Goal: Task Accomplishment & Management: Complete application form

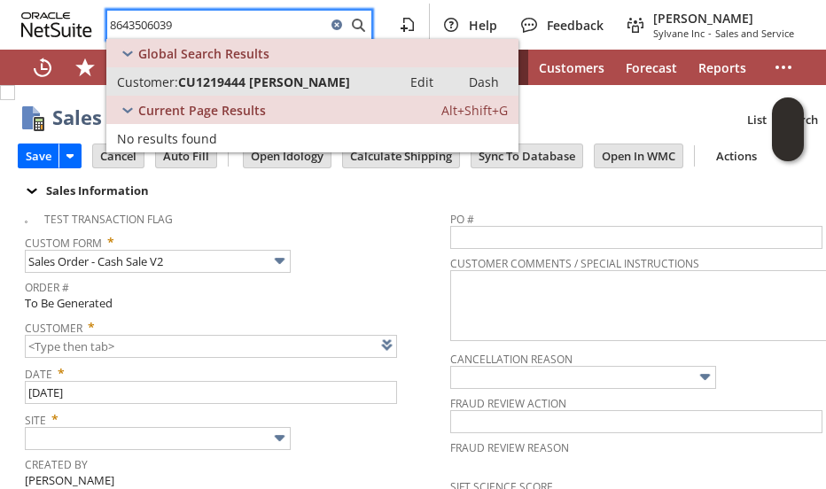
type input "8643506039"
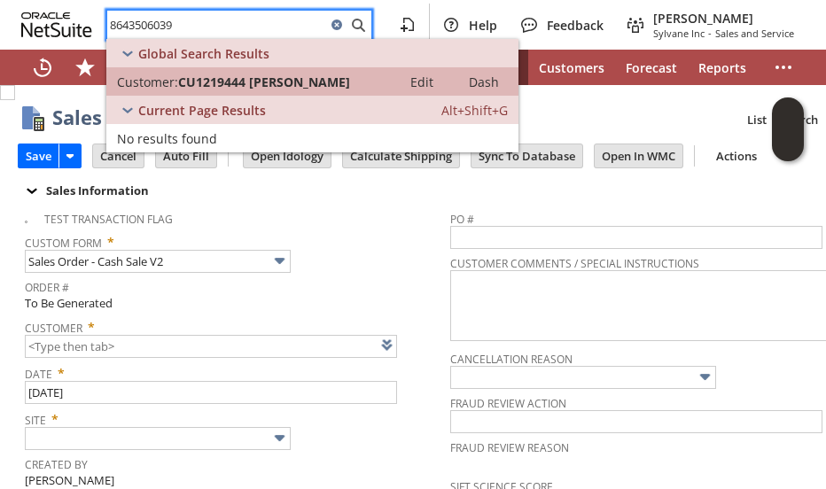
click at [191, 81] on span "CU1219444 Christopher Gasparian" at bounding box center [264, 82] width 172 height 17
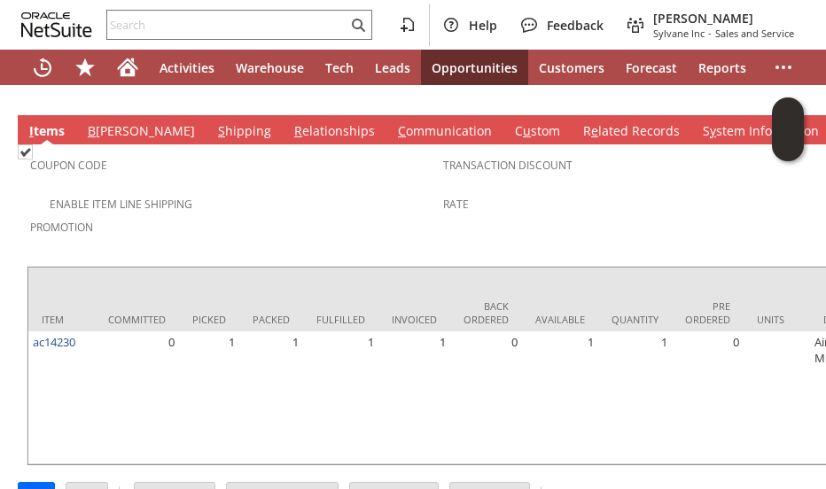
click at [232, 214] on span "Promotion" at bounding box center [232, 224] width 404 height 20
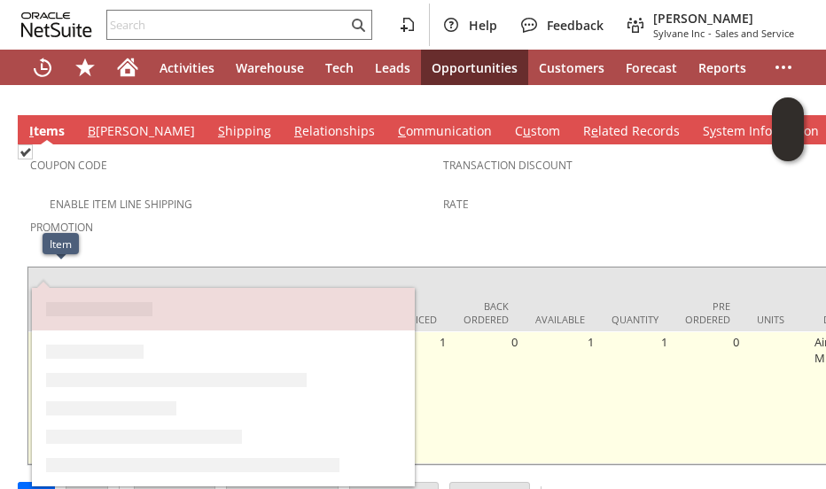
drag, startPoint x: 74, startPoint y: 277, endPoint x: 32, endPoint y: 271, distance: 43.0
click at [32, 331] on td "ac14230" at bounding box center [61, 397] width 66 height 133
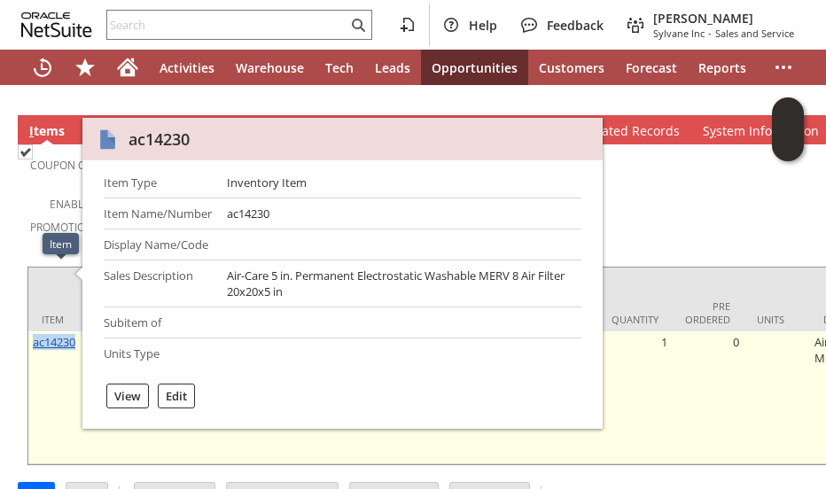
copy link "ac14230"
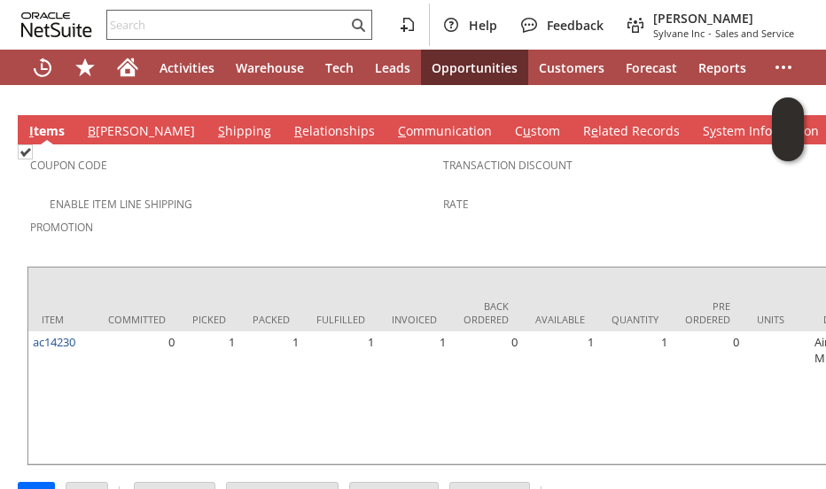
drag, startPoint x: 350, startPoint y: 102, endPoint x: 278, endPoint y: 35, distance: 98.4
click at [349, 152] on span "Coupon Code" at bounding box center [232, 162] width 404 height 20
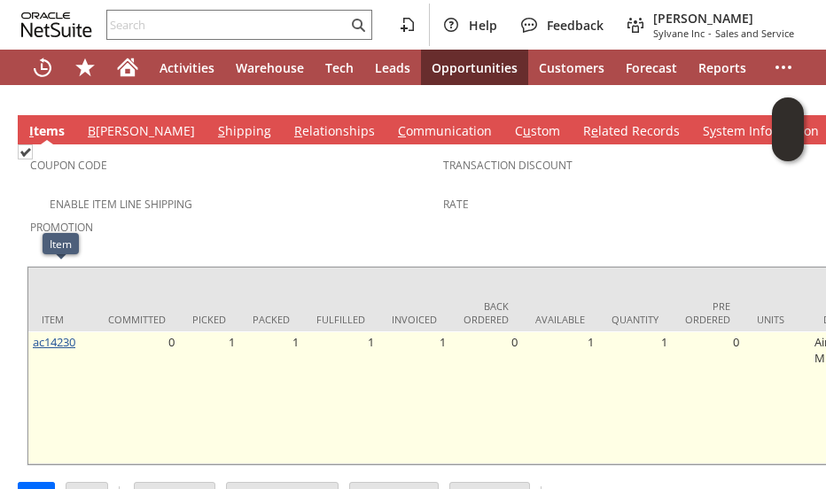
click at [62, 334] on link "ac14230" at bounding box center [54, 342] width 43 height 16
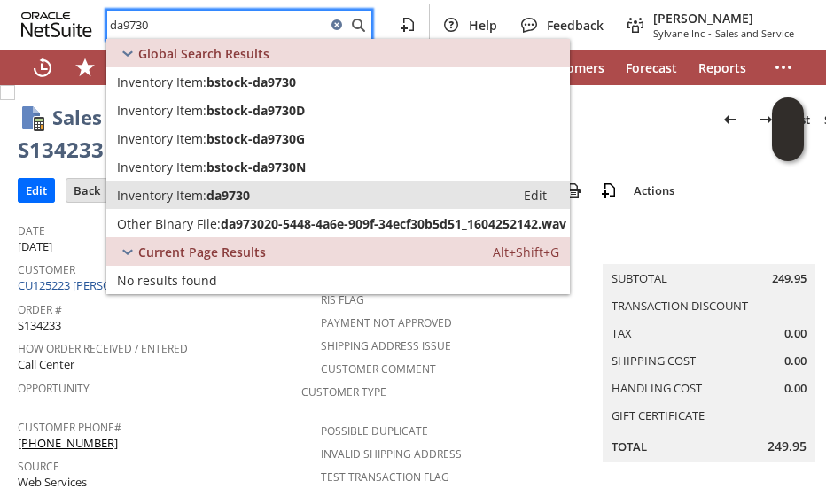
type input "da9730"
click at [241, 196] on span "da9730" at bounding box center [227, 195] width 43 height 17
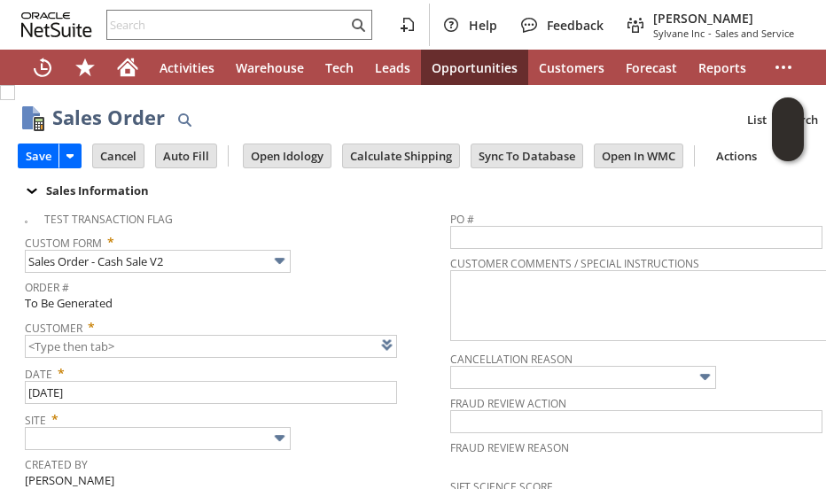
click at [119, 345] on input "text" at bounding box center [211, 346] width 372 height 23
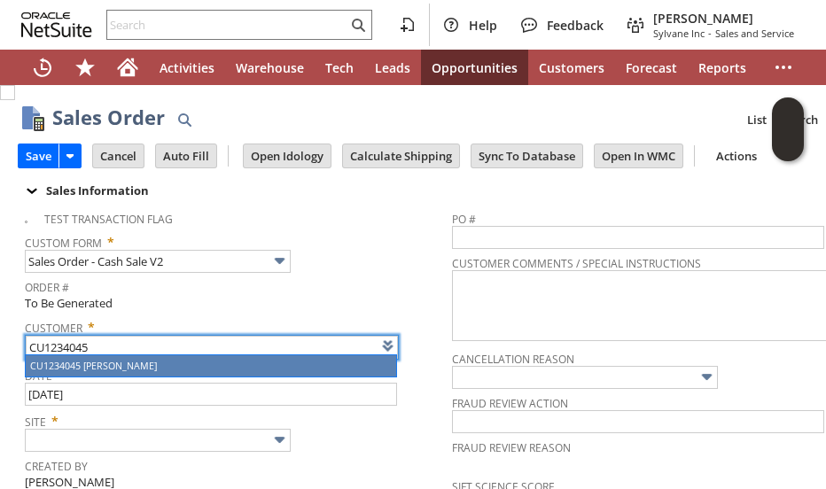
type input "CU1234045 [PERSON_NAME]"
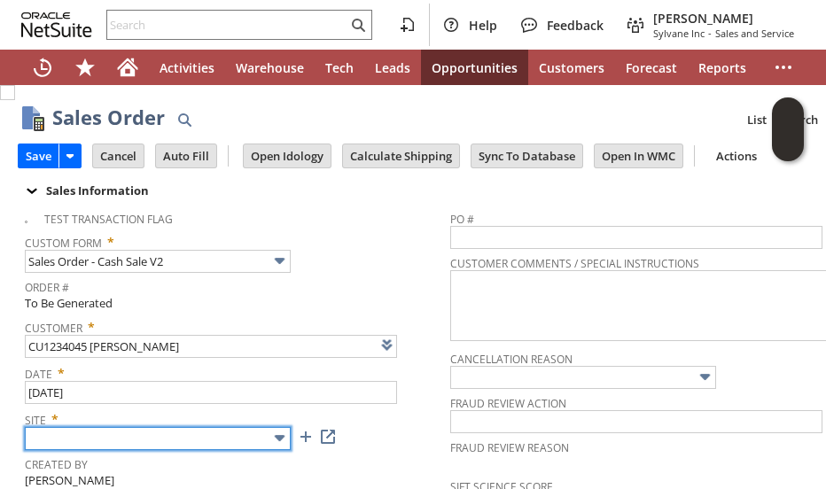
click at [122, 433] on input "text" at bounding box center [158, 438] width 266 height 23
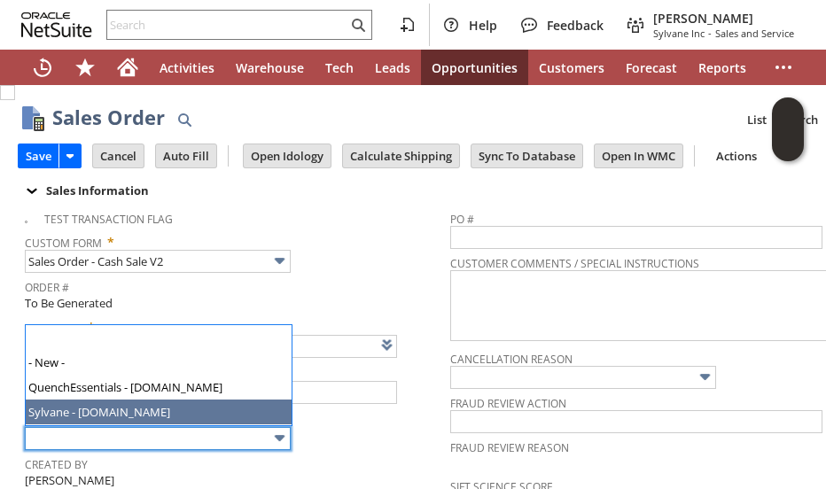
drag, startPoint x: 120, startPoint y: 410, endPoint x: 296, endPoint y: 417, distance: 176.5
type input "Sylvane - [DOMAIN_NAME]"
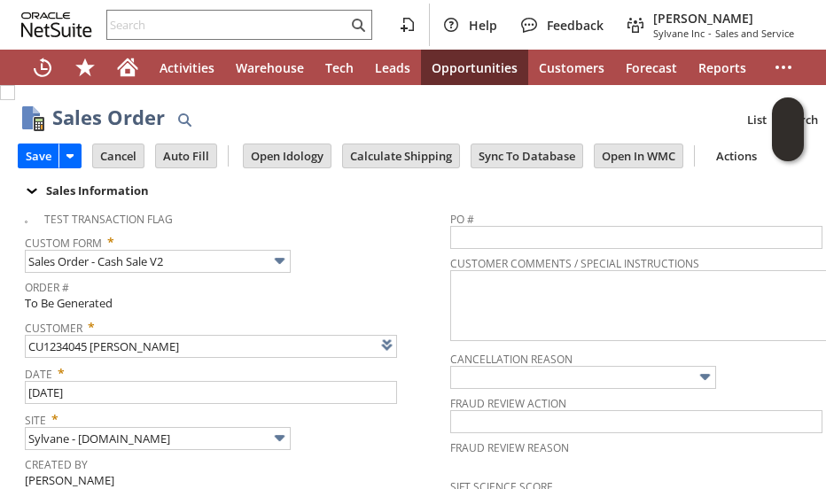
click at [373, 435] on div "Site * Sylvane - www.sylvane.com" at bounding box center [233, 428] width 416 height 44
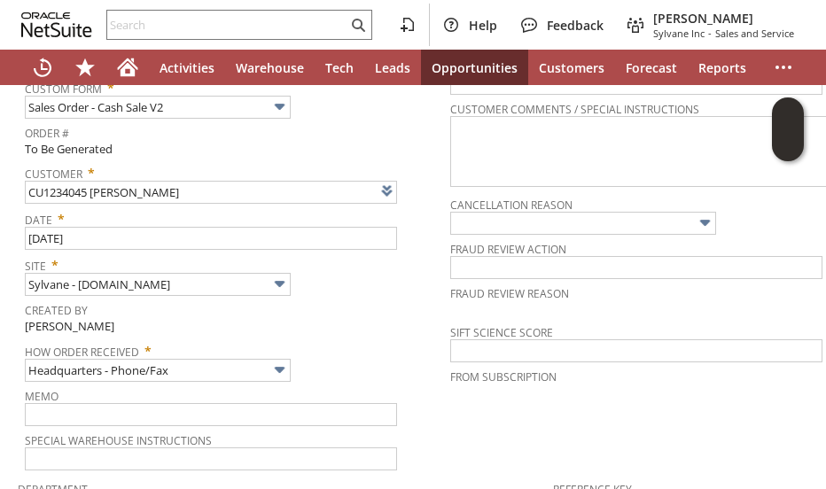
scroll to position [266, 0]
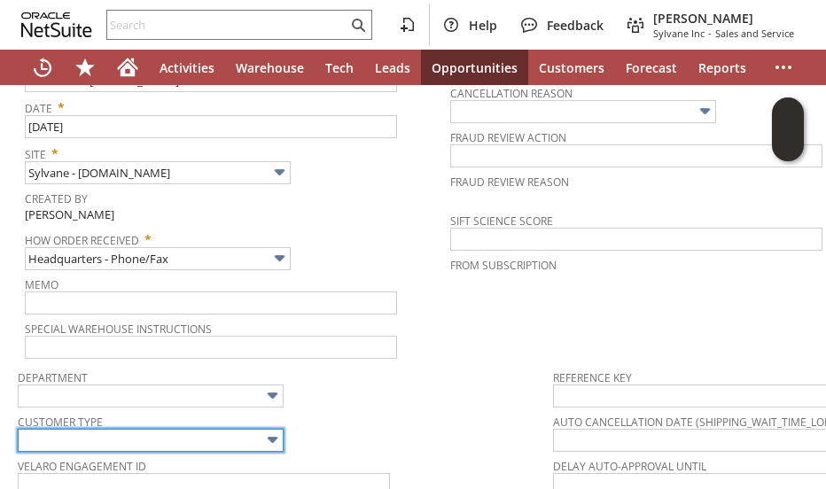
click at [146, 435] on input "text" at bounding box center [151, 440] width 266 height 23
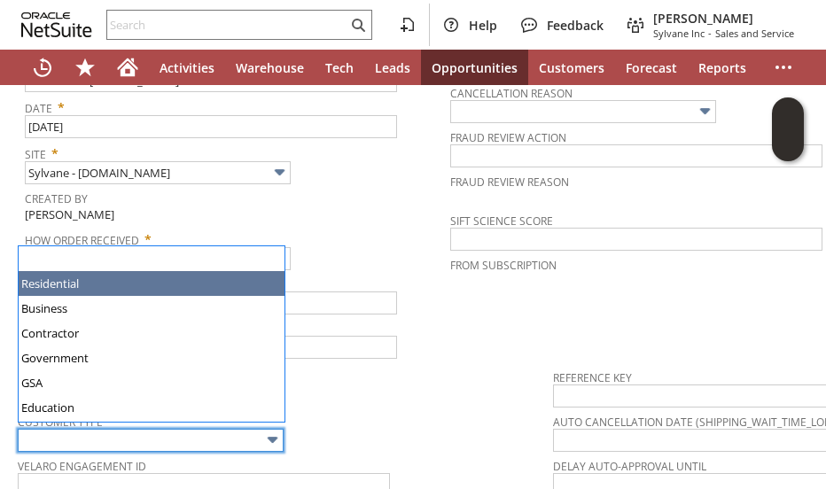
type input "Residential"
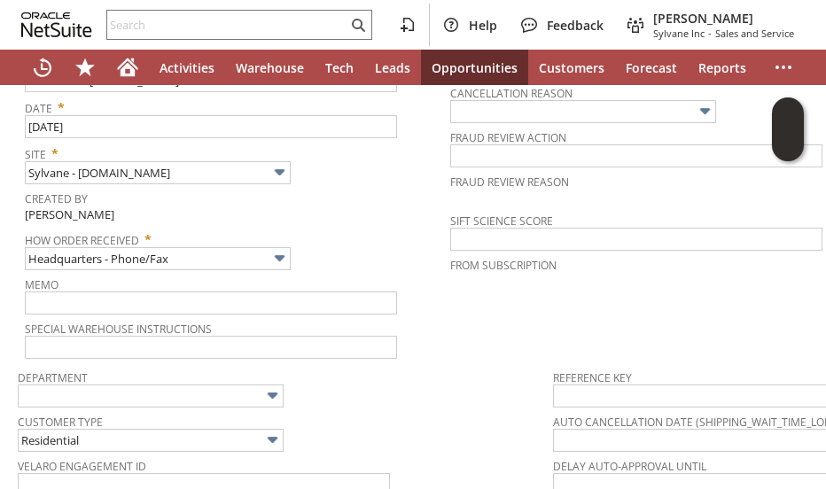
click at [347, 412] on span "Customer Type" at bounding box center [281, 418] width 526 height 19
drag, startPoint x: 393, startPoint y: 447, endPoint x: 370, endPoint y: 410, distance: 43.0
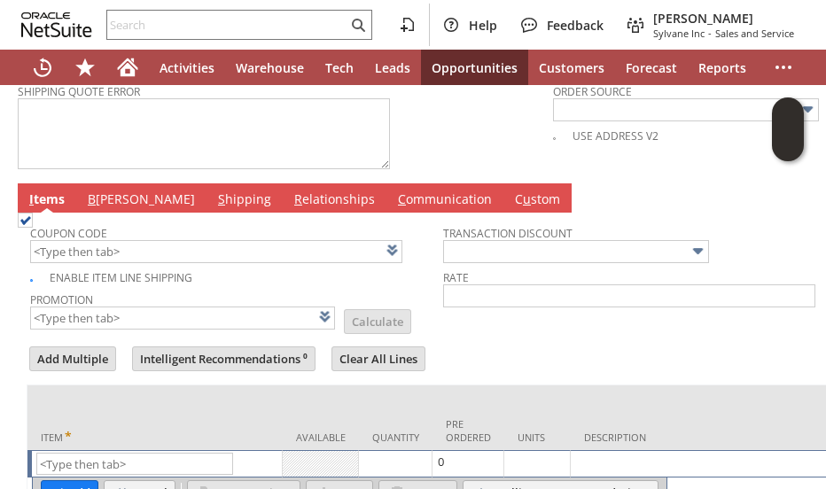
scroll to position [939, 0]
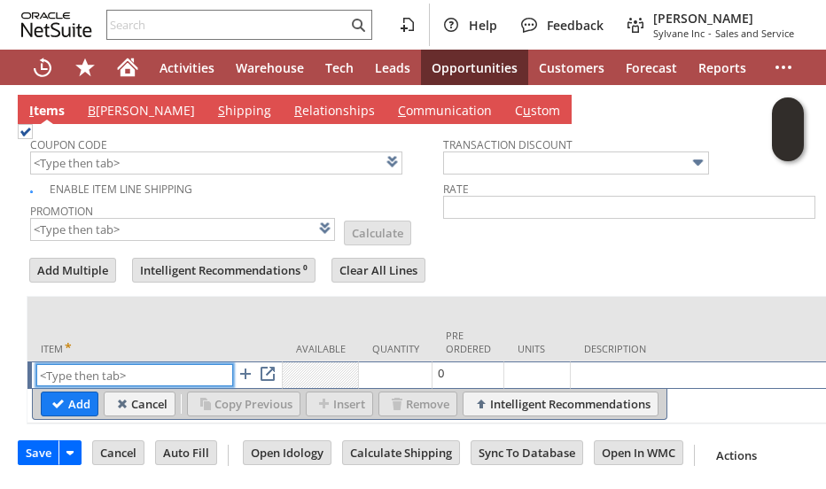
click at [186, 364] on input "text" at bounding box center [134, 375] width 197 height 22
paste input "ul4657"
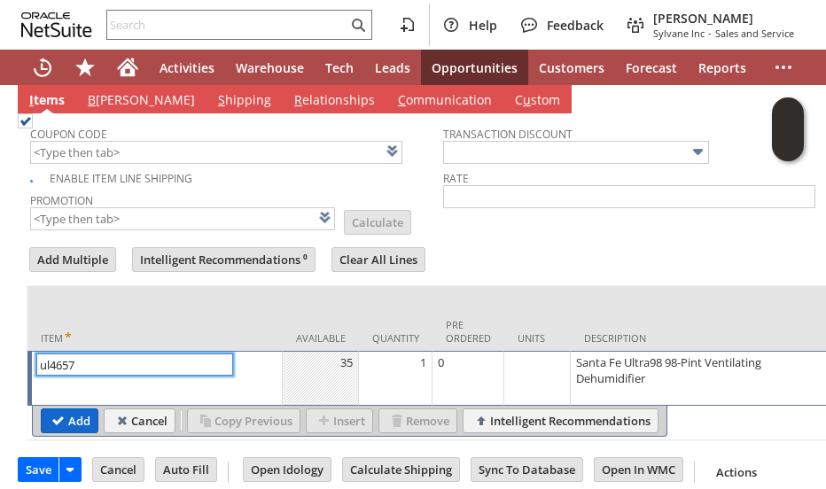
type input "ul4657"
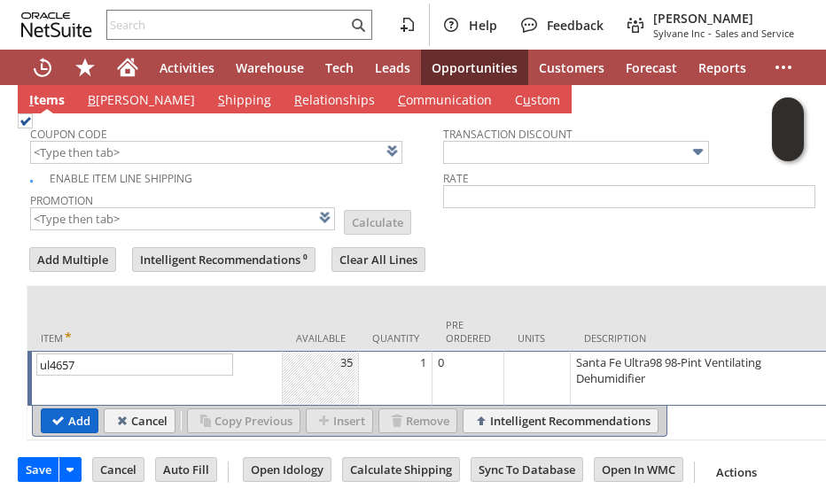
click at [62, 420] on input "Add" at bounding box center [70, 420] width 56 height 23
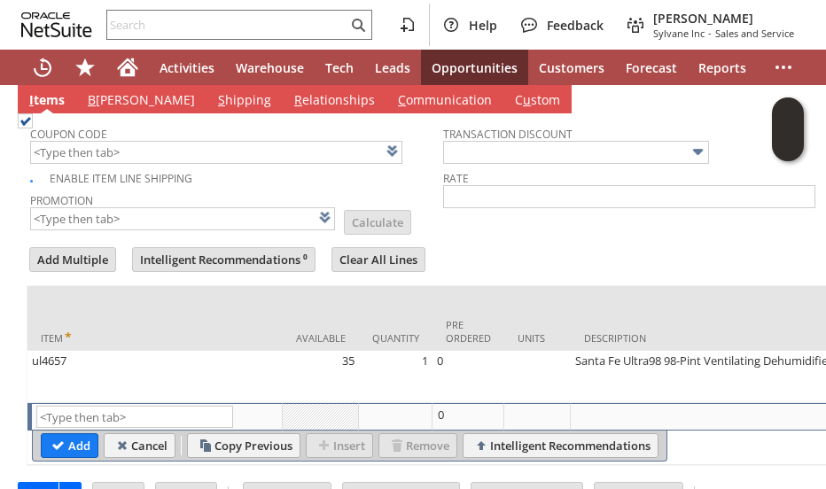
type input "Intelligent Recommendations¹⁰"
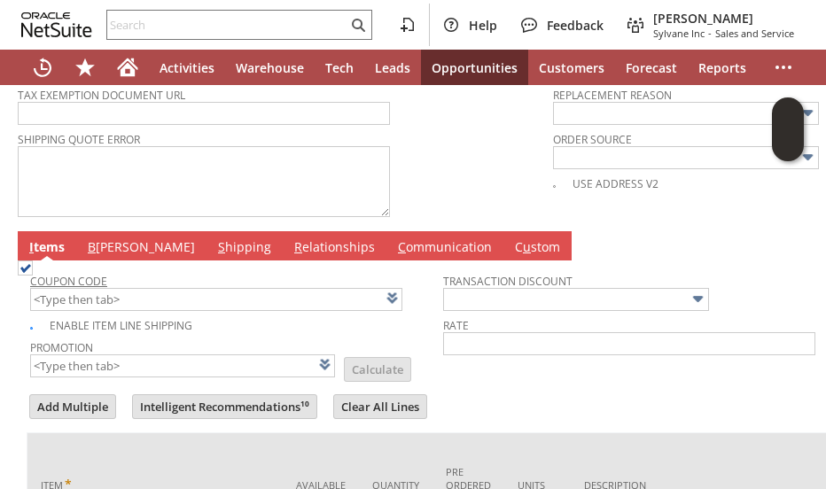
scroll to position [762, 0]
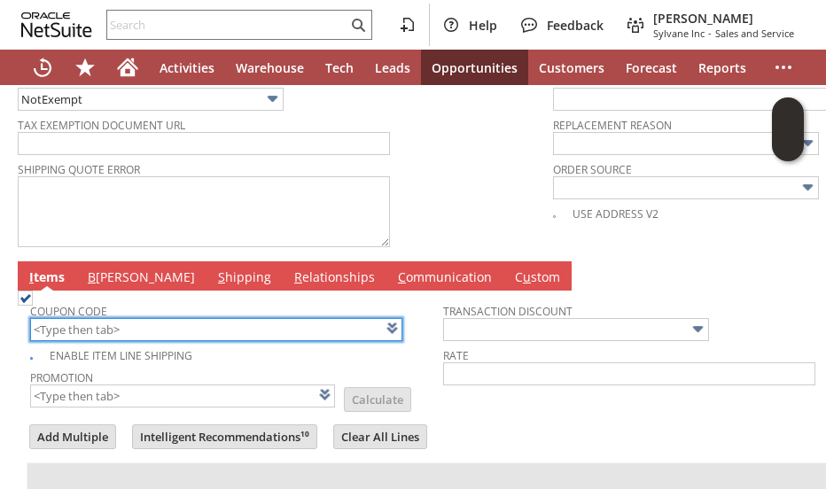
click at [96, 318] on input "text" at bounding box center [216, 329] width 372 height 23
paste input "SF150"
type input "SF150"
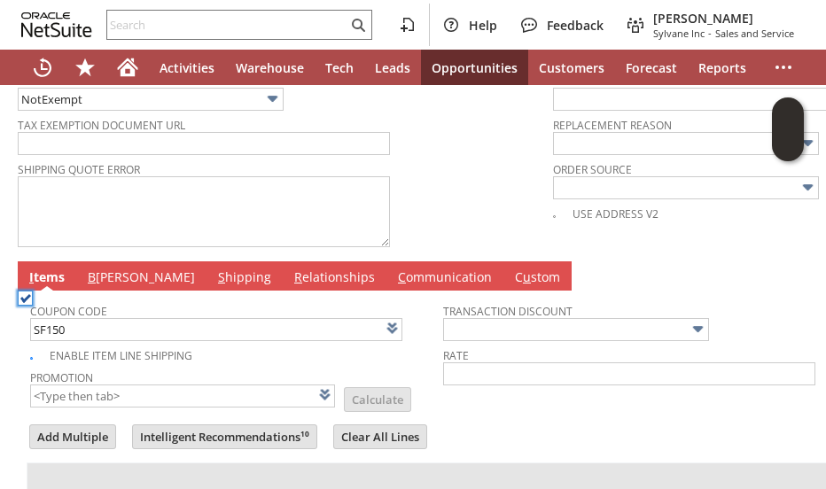
type input "$150 Off Santa Fe Dehumidifiers w/ Promo Code SF150"
type input "Promo Code"
type input "-150.00"
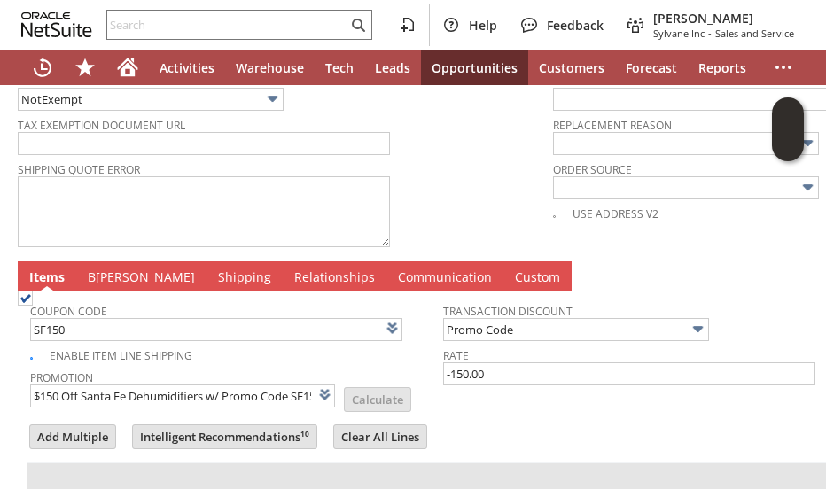
drag, startPoint x: 521, startPoint y: 400, endPoint x: 502, endPoint y: 393, distance: 20.5
click at [522, 413] on div at bounding box center [443, 417] width 833 height 9
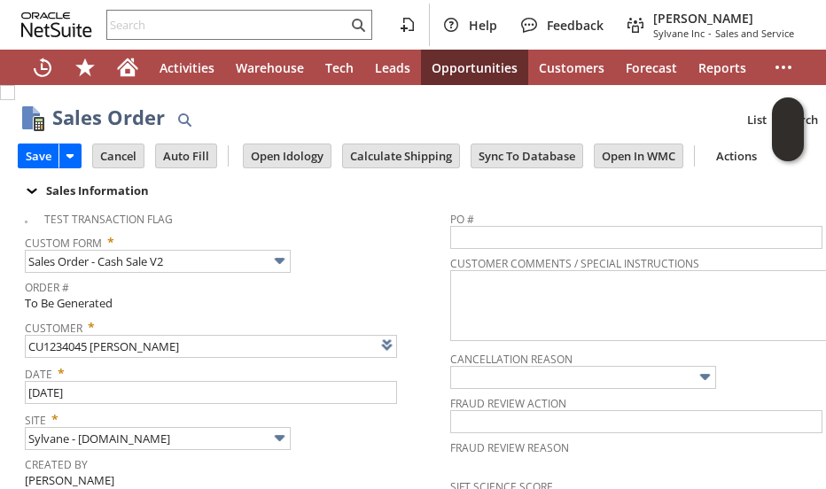
scroll to position [0, 0]
click at [409, 155] on input "Calculate Shipping" at bounding box center [401, 155] width 116 height 23
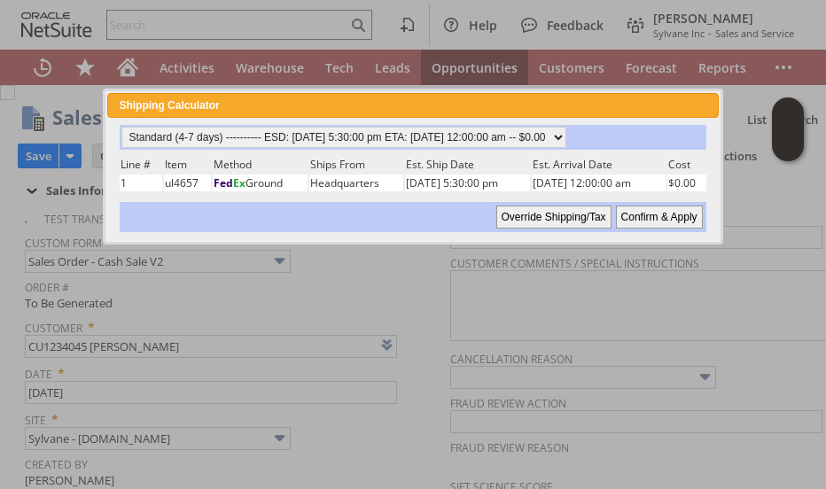
click at [658, 210] on input "Confirm & Apply" at bounding box center [659, 217] width 87 height 23
type input "Promo Code"
type input "-150.00"
type input "Add"
type input "Copy Previous"
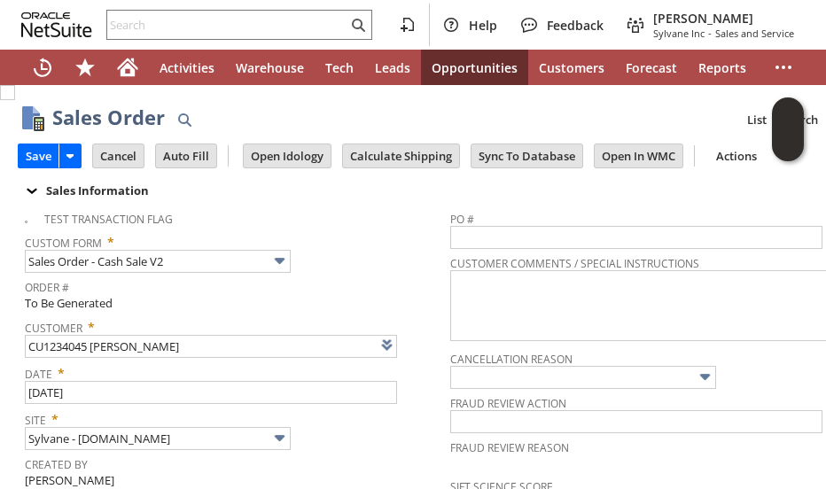
scroll to position [991, 0]
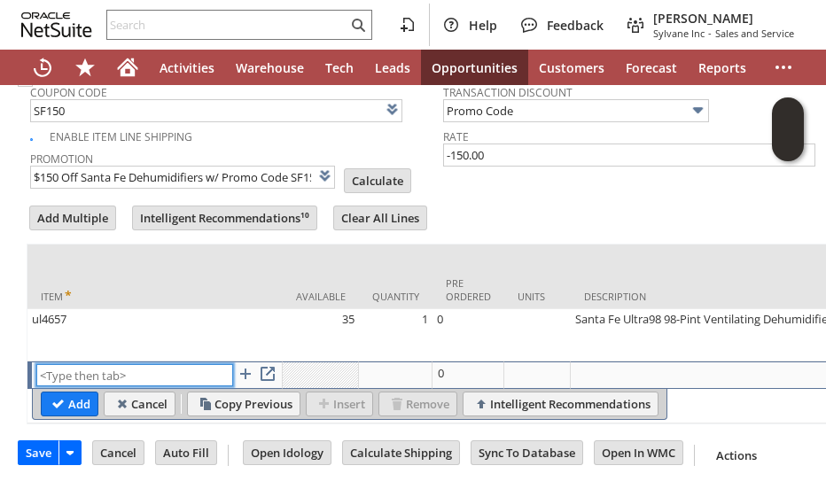
click at [145, 364] on input "text" at bounding box center [134, 375] width 197 height 22
paste input "ho15151"
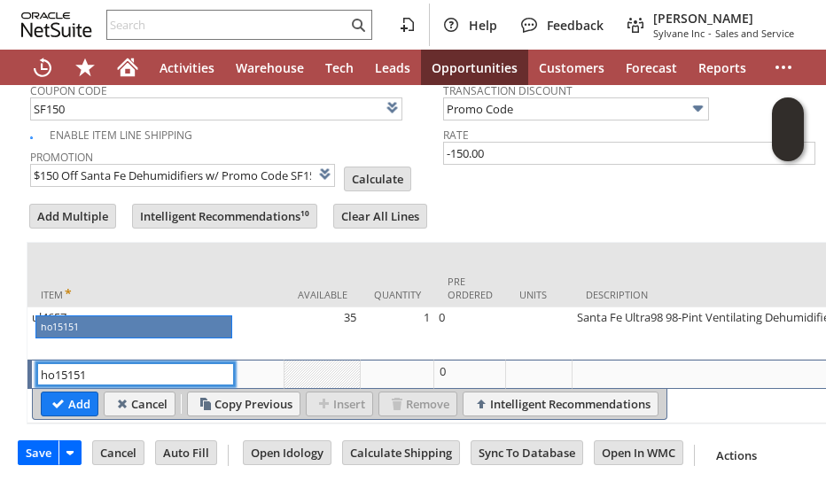
drag, startPoint x: 97, startPoint y: 330, endPoint x: 50, endPoint y: 394, distance: 79.9
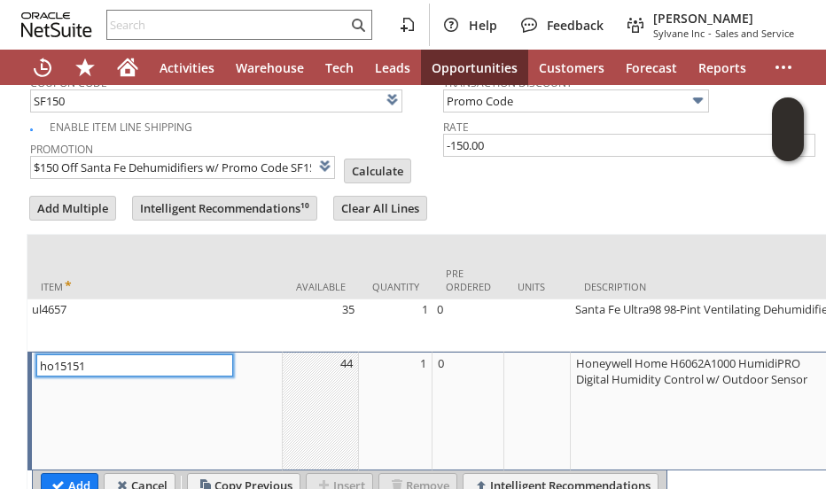
scroll to position [1079, 0]
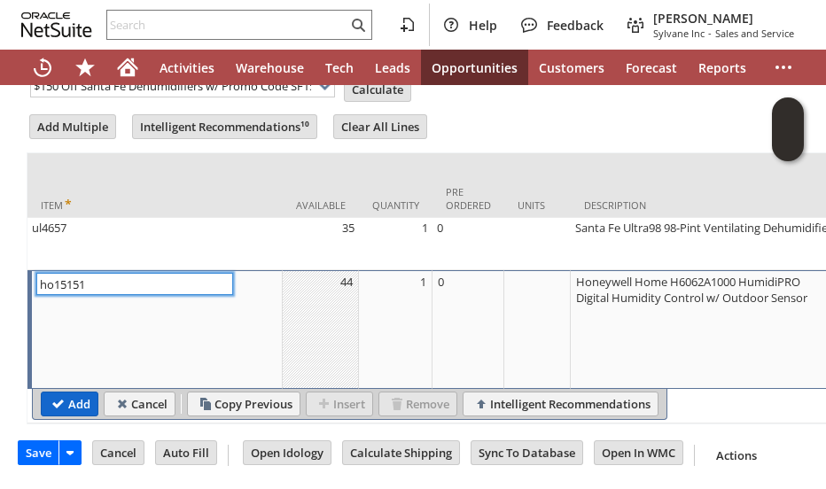
type input "ho15151"
click at [55, 393] on input "Add" at bounding box center [70, 404] width 56 height 23
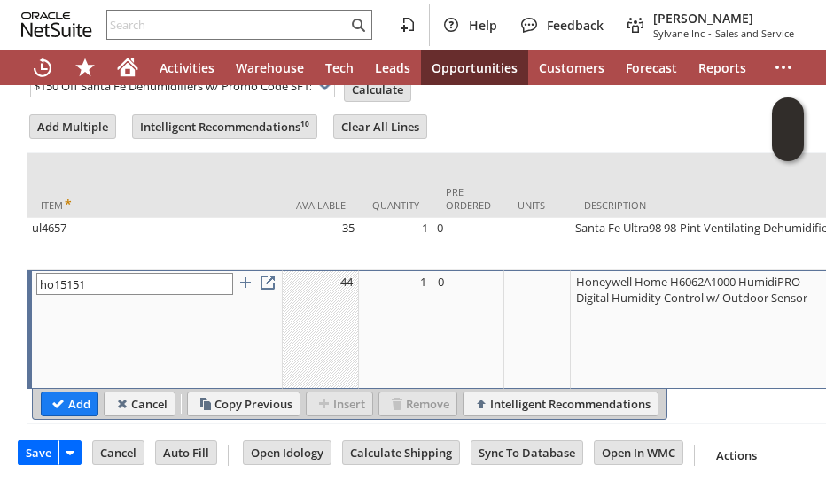
type input "Promo Code"
type input "-150.00"
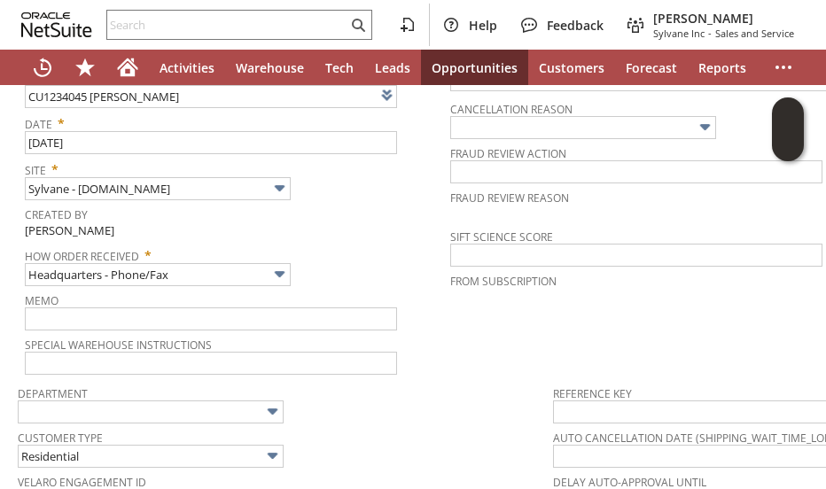
scroll to position [0, 0]
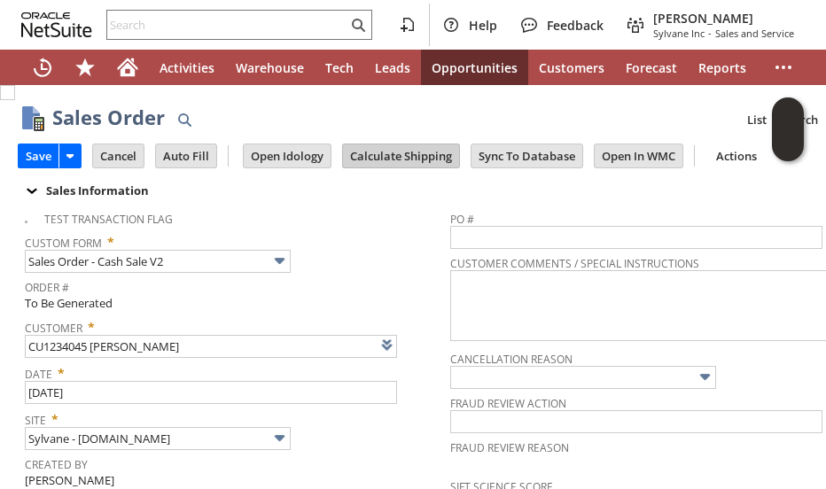
click at [375, 159] on input "Calculate Shipping" at bounding box center [401, 155] width 116 height 23
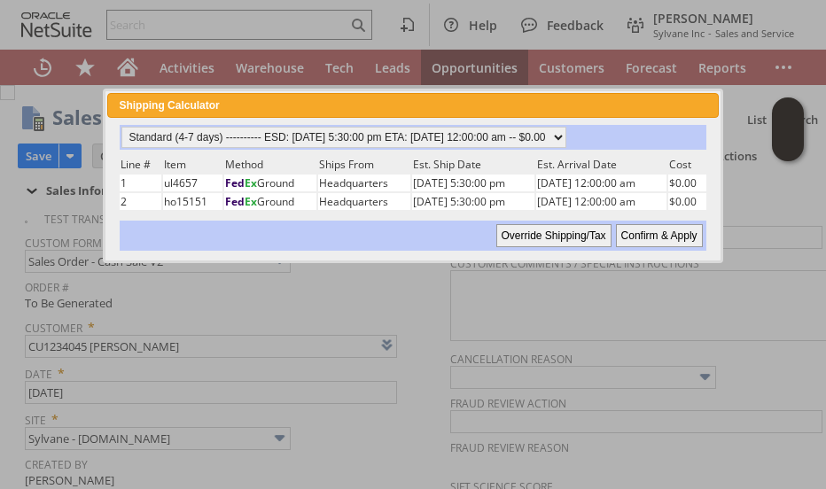
click at [666, 232] on input "Confirm & Apply" at bounding box center [659, 235] width 87 height 23
type input "Promo Code"
type input "-150.00"
type input "Add"
type input "Copy Previous"
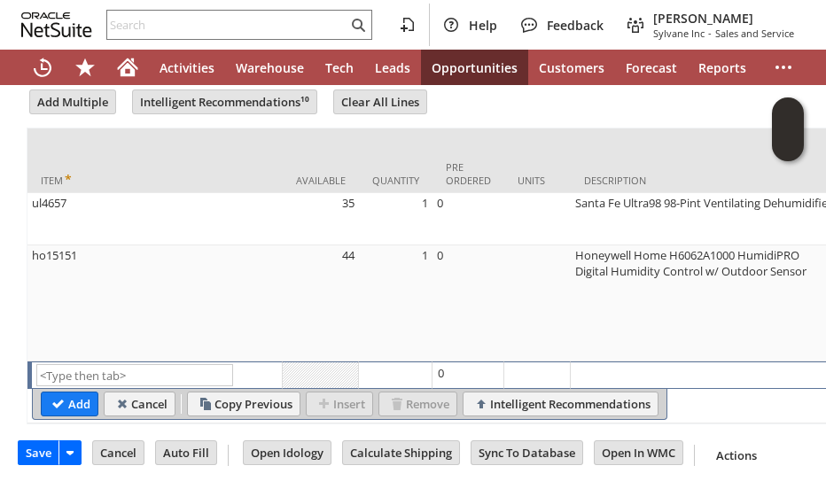
scroll to position [930, 0]
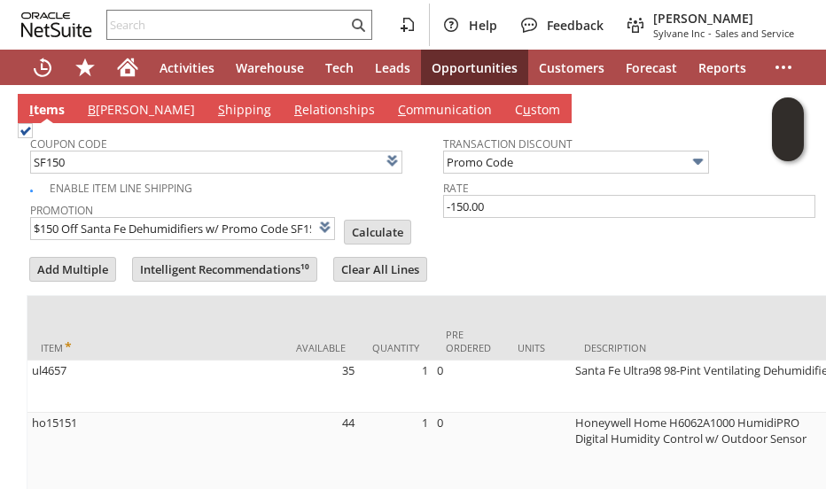
click at [521, 254] on form "Add Multiple Intelligent Recommendations¹⁰ Clear All Lines Line Items All Item …" at bounding box center [443, 423] width 833 height 338
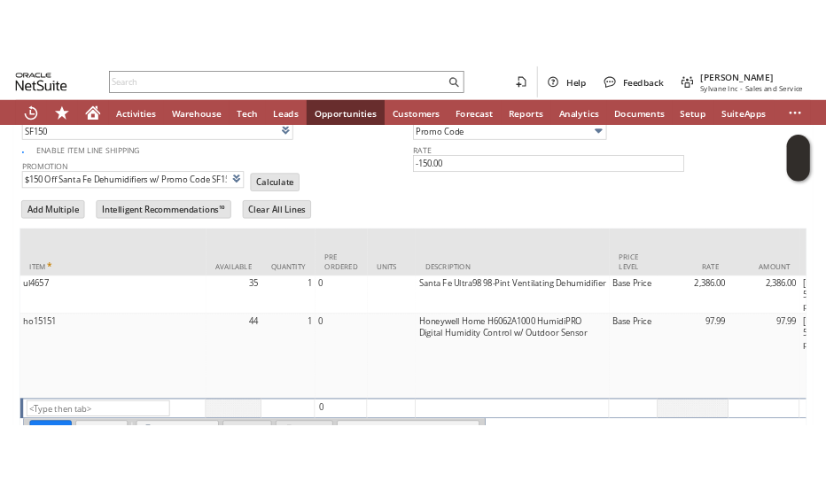
scroll to position [1063, 0]
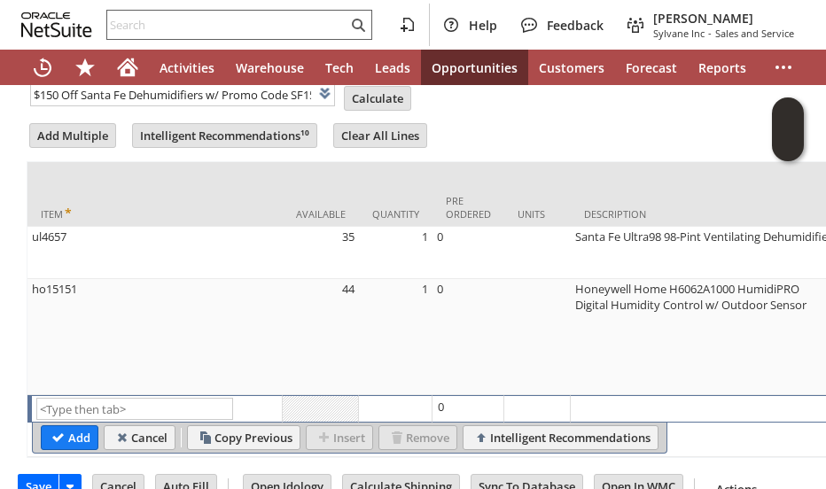
click at [166, 17] on input "text" at bounding box center [227, 24] width 240 height 21
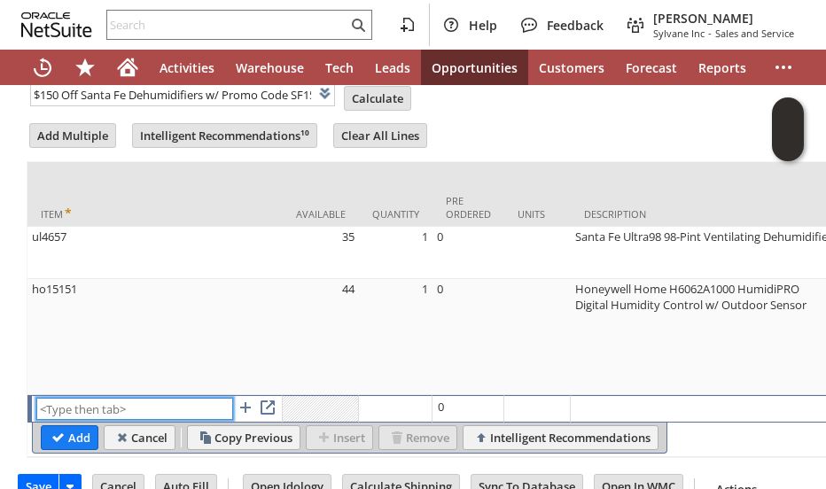
click at [89, 398] on input "text" at bounding box center [134, 409] width 197 height 22
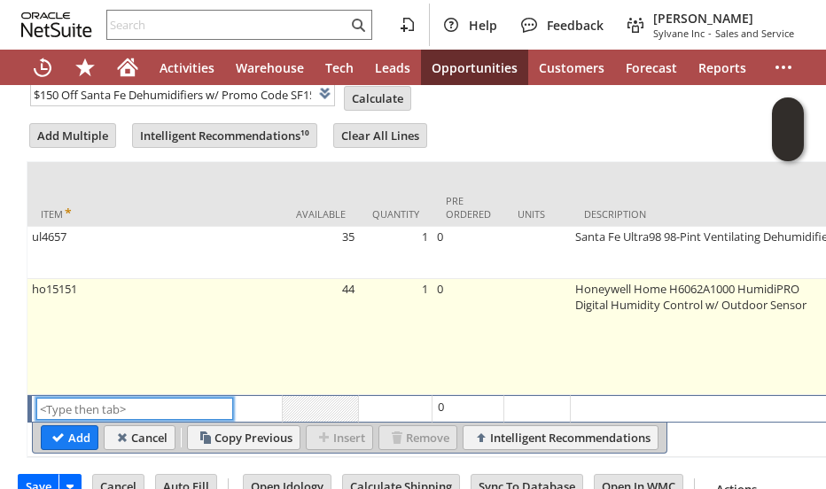
paste input "sa9151"
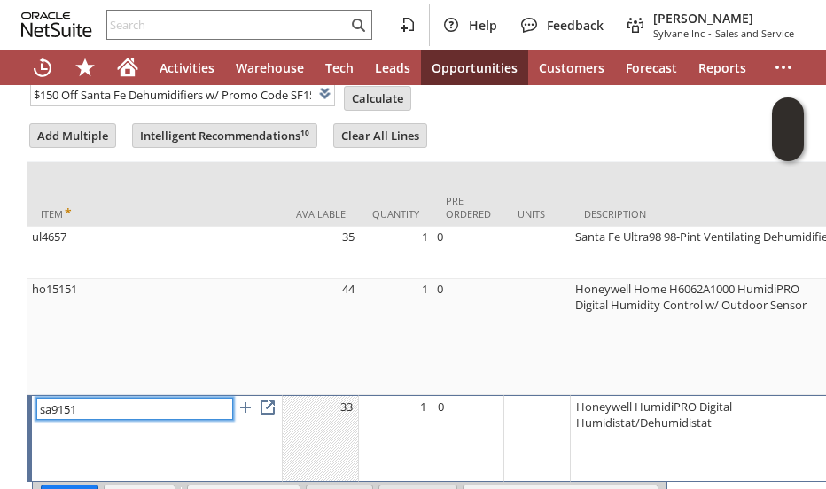
scroll to position [1152, 0]
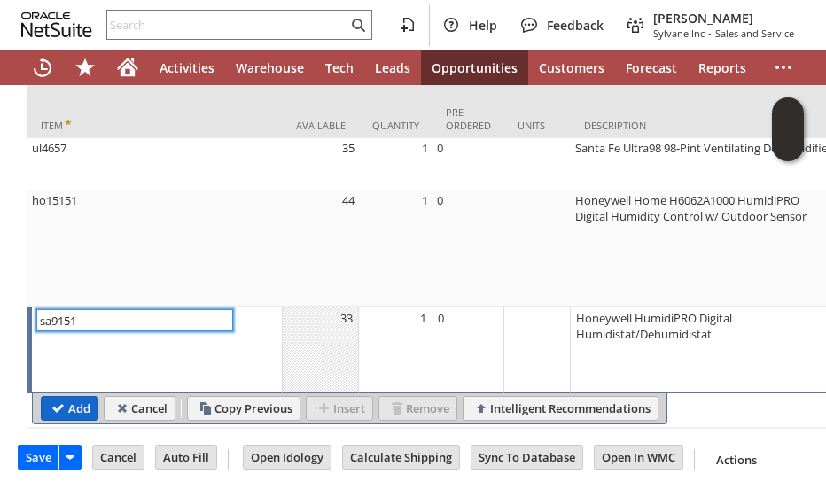
type input "sa9151"
click at [69, 397] on input "Add" at bounding box center [70, 408] width 56 height 23
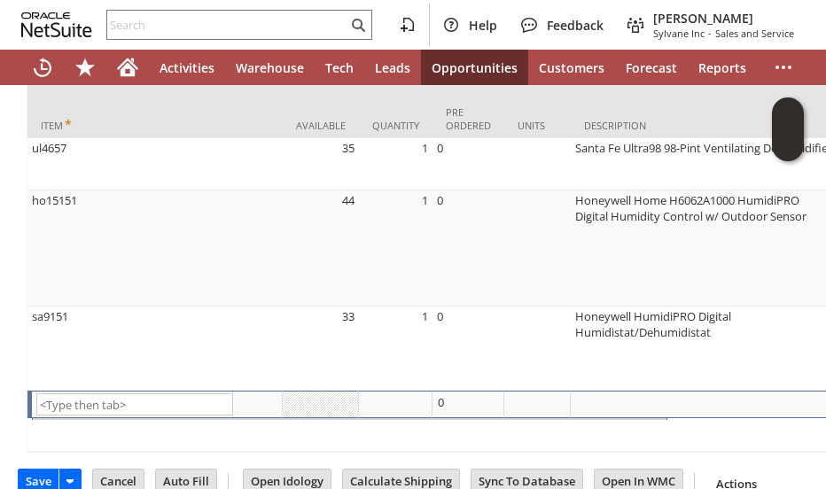
type input "Promo Code"
type input "-150.00"
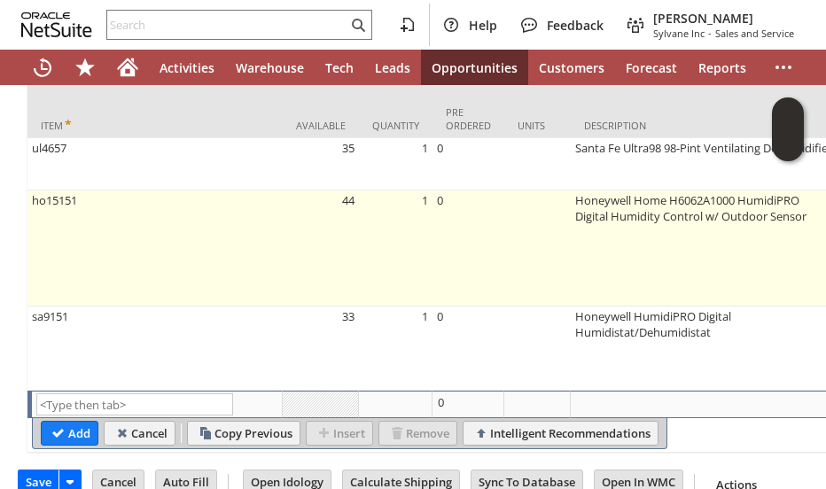
click at [89, 245] on td "ho15151" at bounding box center [154, 249] width 255 height 116
type input "ho15151"
type input "OK"
type input "Make Copy"
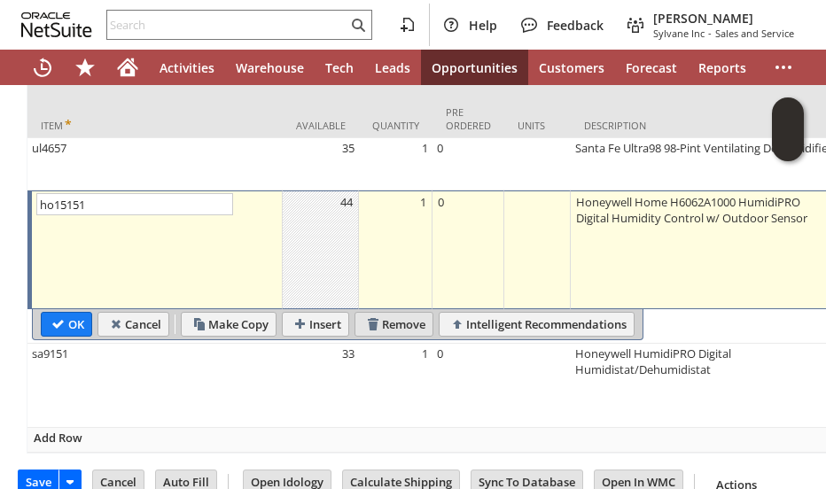
click at [380, 313] on input "Remove" at bounding box center [393, 324] width 77 height 23
type input "sa9151"
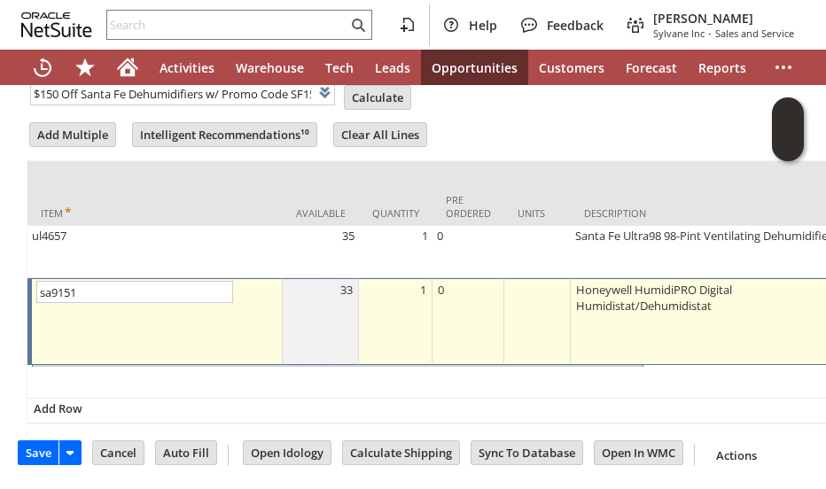
scroll to position [1076, 0]
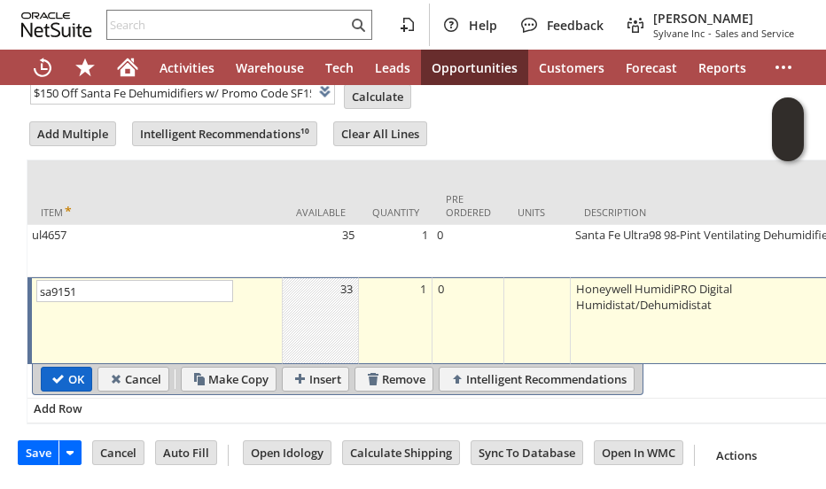
click at [59, 368] on input "OK" at bounding box center [67, 379] width 50 height 23
type input "Promo Code"
type input "-150.00"
type input "Add"
type input "Copy Previous"
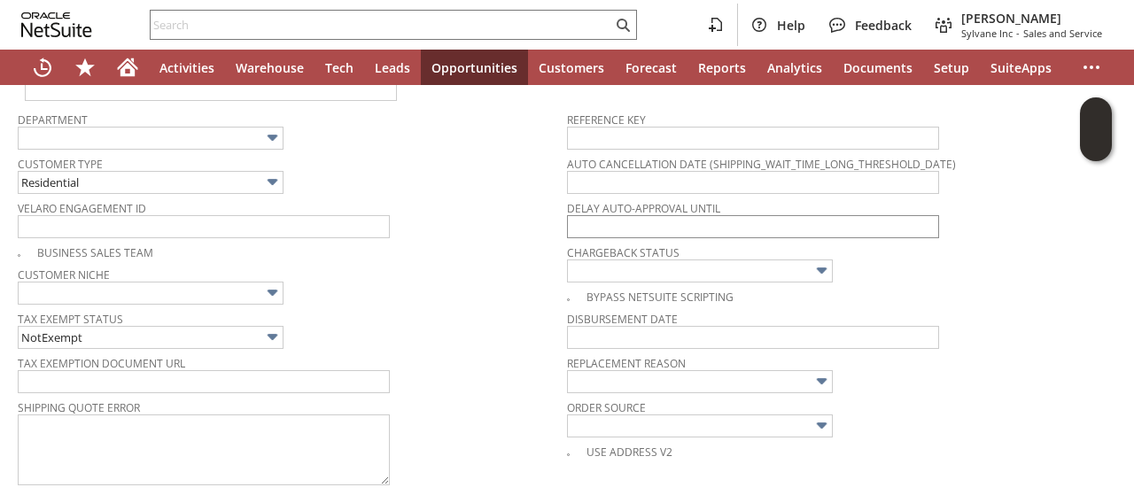
scroll to position [0, 0]
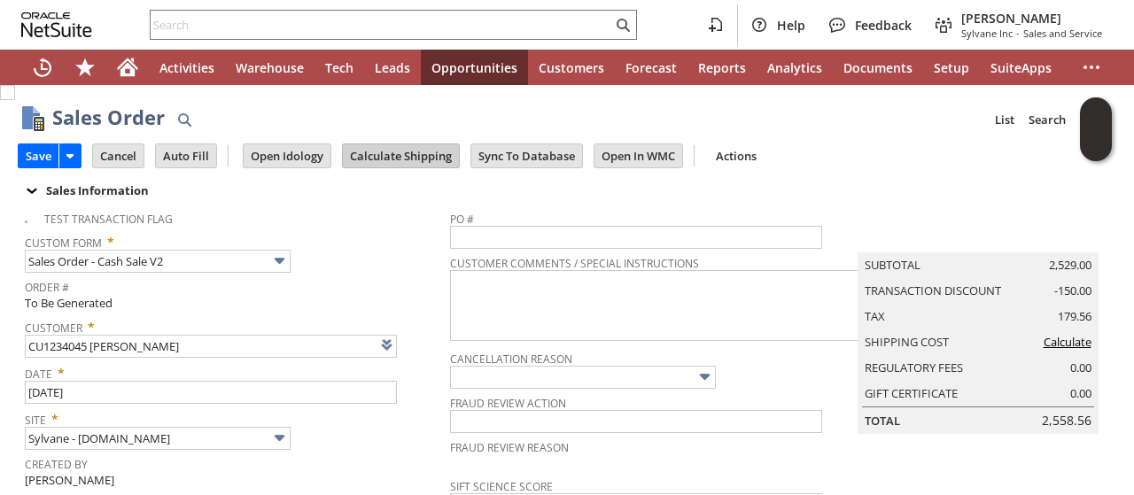
click at [416, 150] on input "Calculate Shipping" at bounding box center [401, 155] width 116 height 23
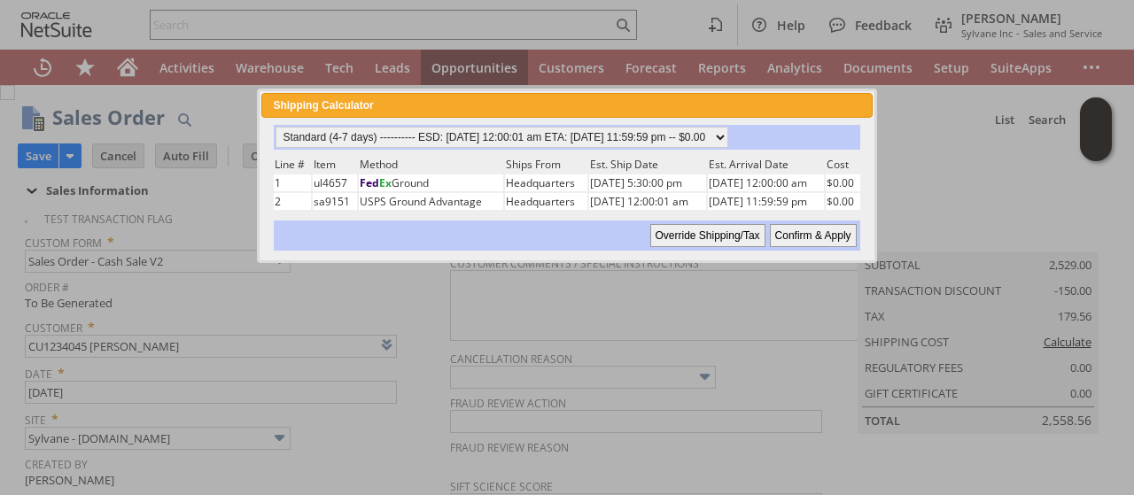
click at [805, 232] on input "Confirm & Apply" at bounding box center [813, 235] width 87 height 23
type input "Promo Code"
type input "-150.00"
type input "Add"
type input "Copy Previous"
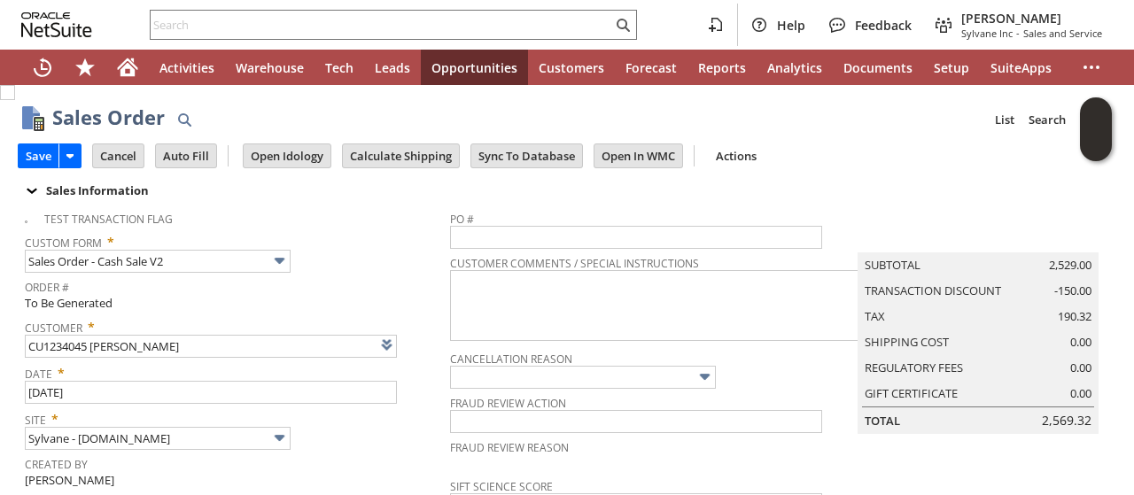
click at [363, 247] on span "Custom Form *" at bounding box center [233, 239] width 416 height 21
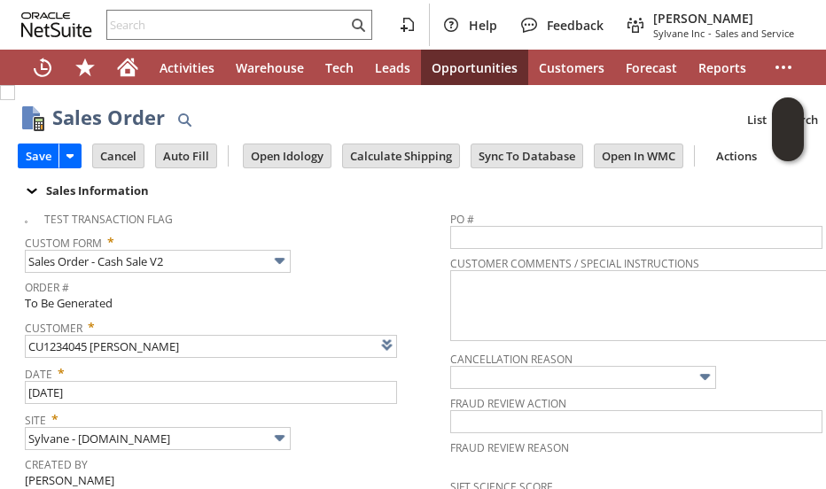
click at [348, 247] on span "Custom Form *" at bounding box center [233, 239] width 416 height 21
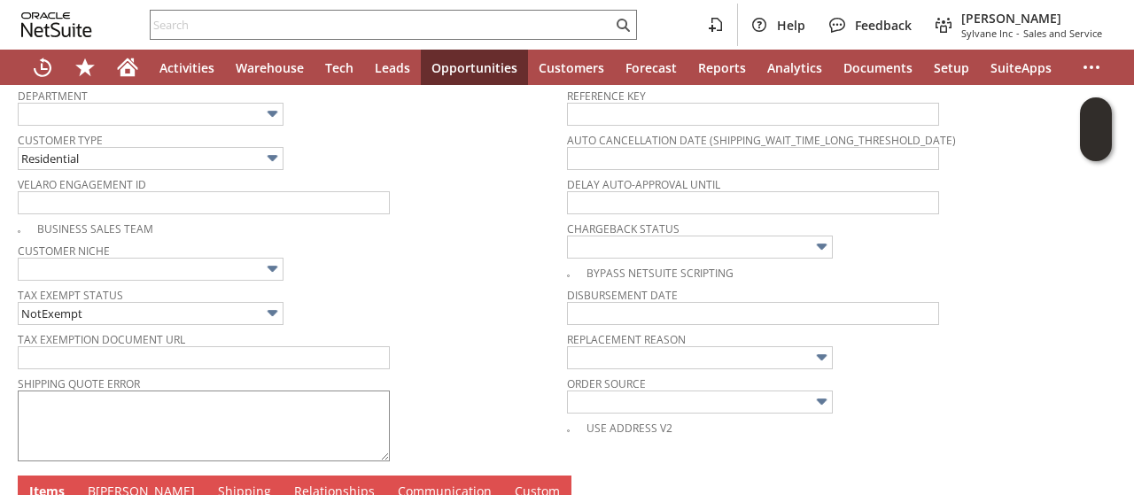
scroll to position [620, 0]
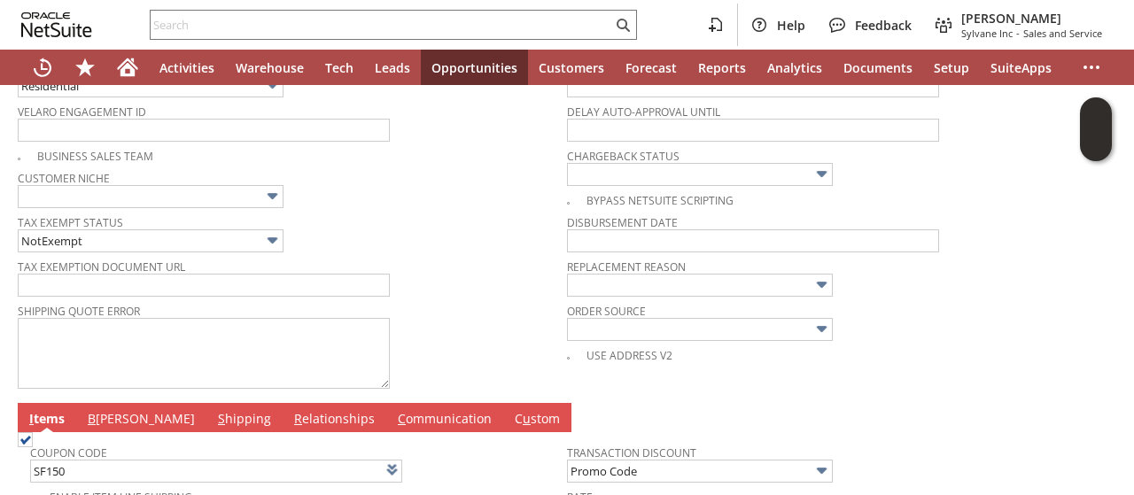
click at [101, 410] on link "B illing" at bounding box center [141, 419] width 116 height 19
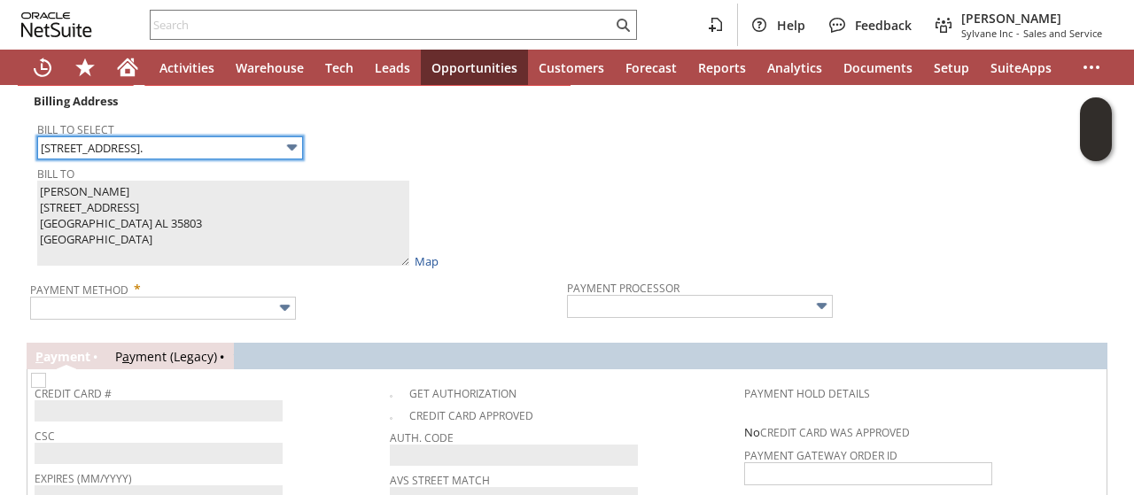
scroll to position [975, 0]
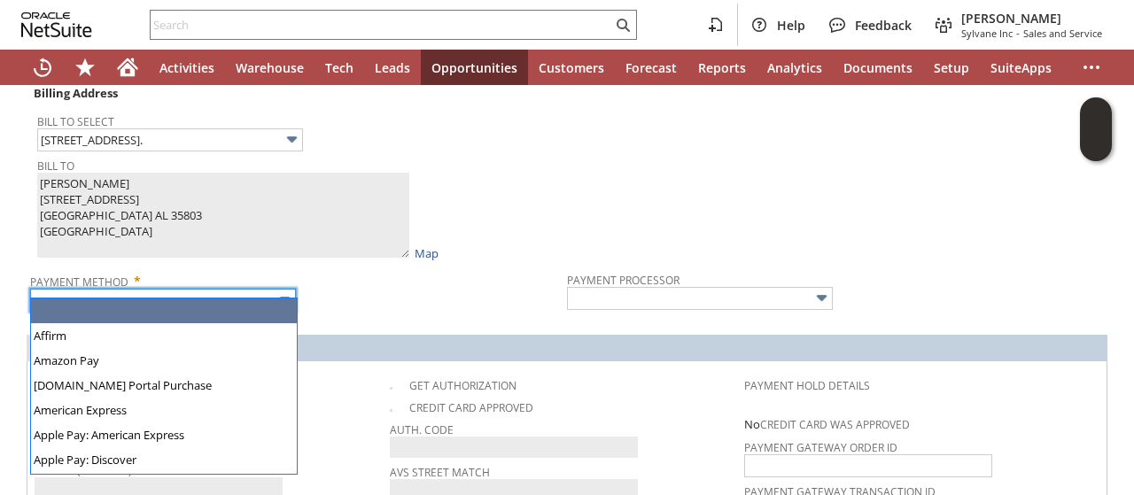
click at [188, 289] on input "text" at bounding box center [163, 300] width 266 height 23
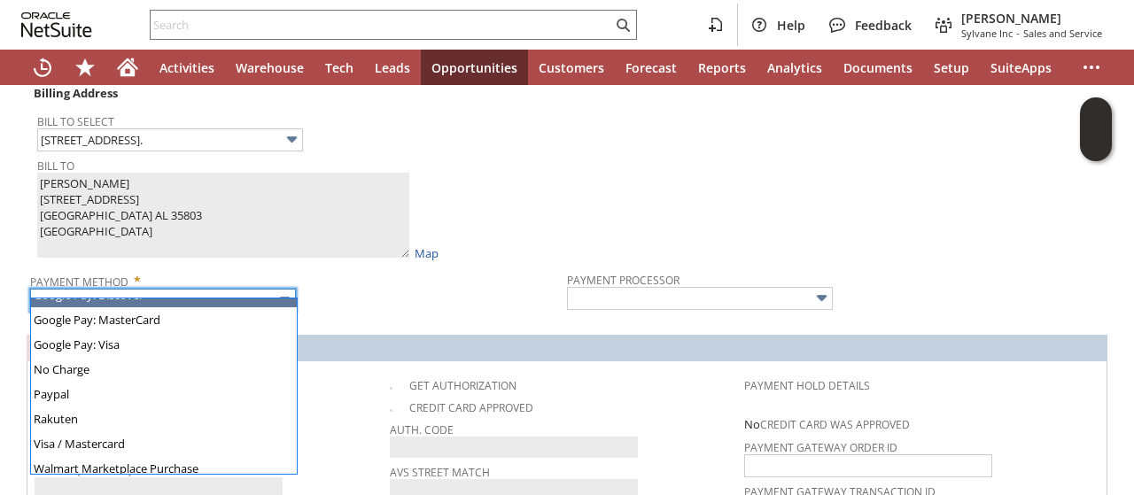
scroll to position [494, 0]
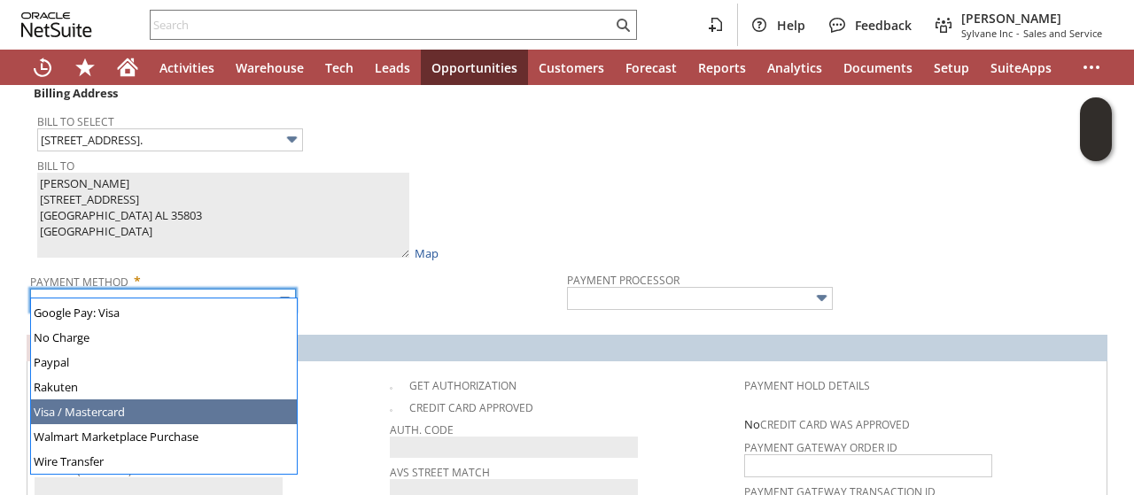
type input "Visa / Mastercard"
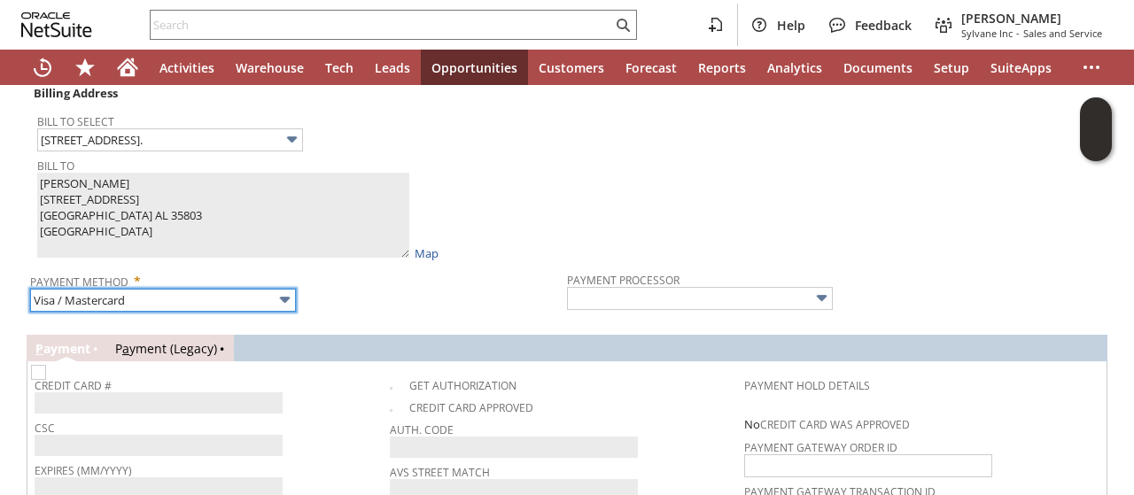
type input "Braintree"
checkbox input "true"
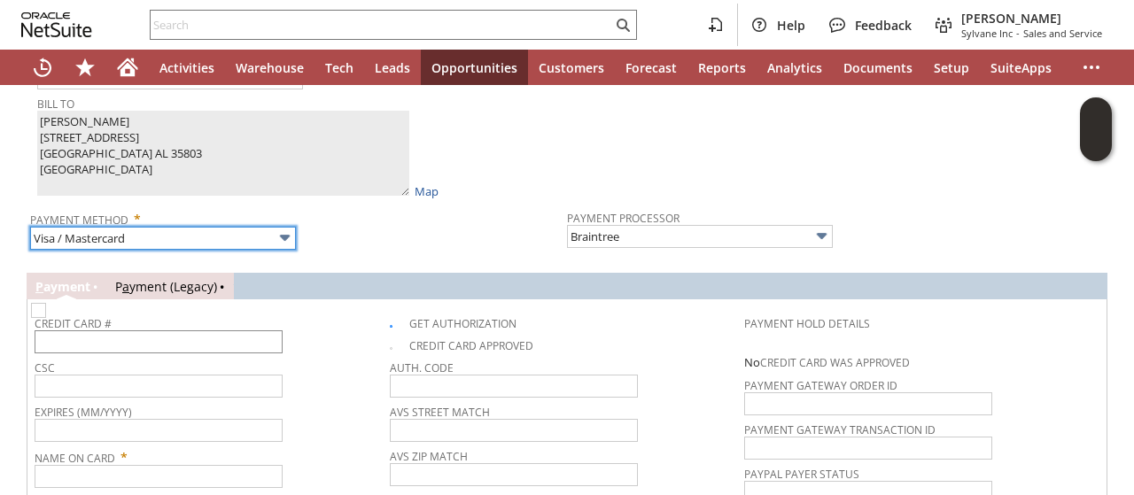
scroll to position [1063, 0]
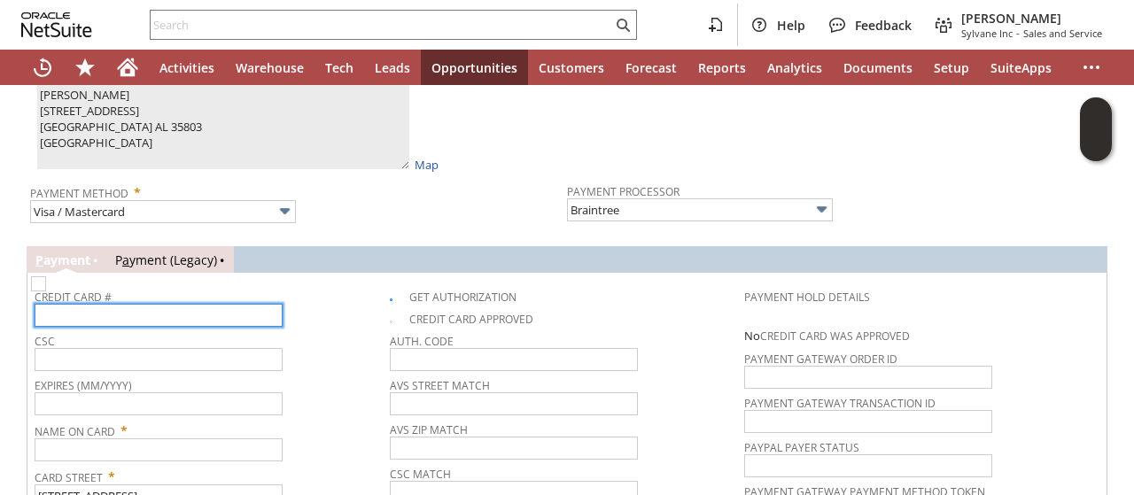
click at [197, 304] on input "text" at bounding box center [159, 315] width 248 height 23
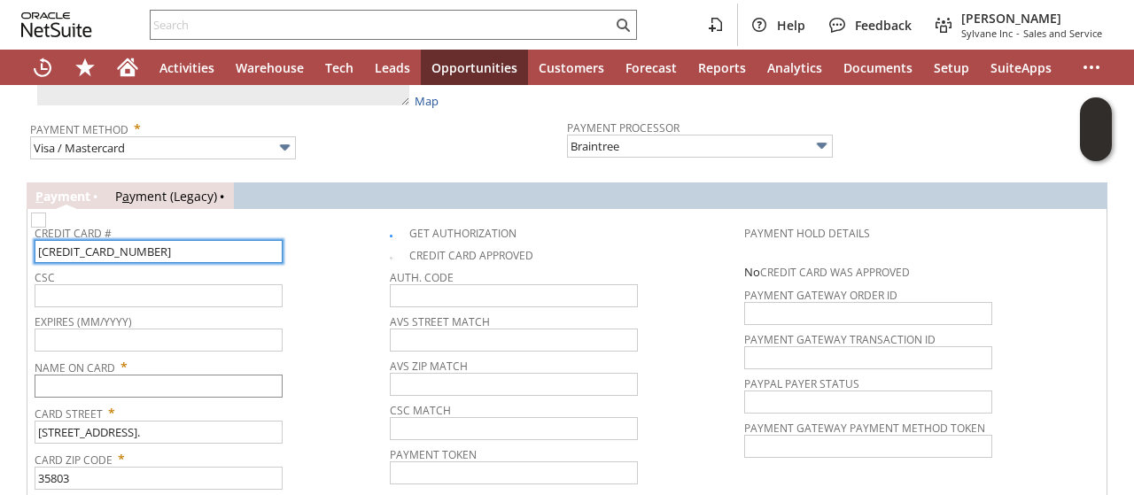
scroll to position [1152, 0]
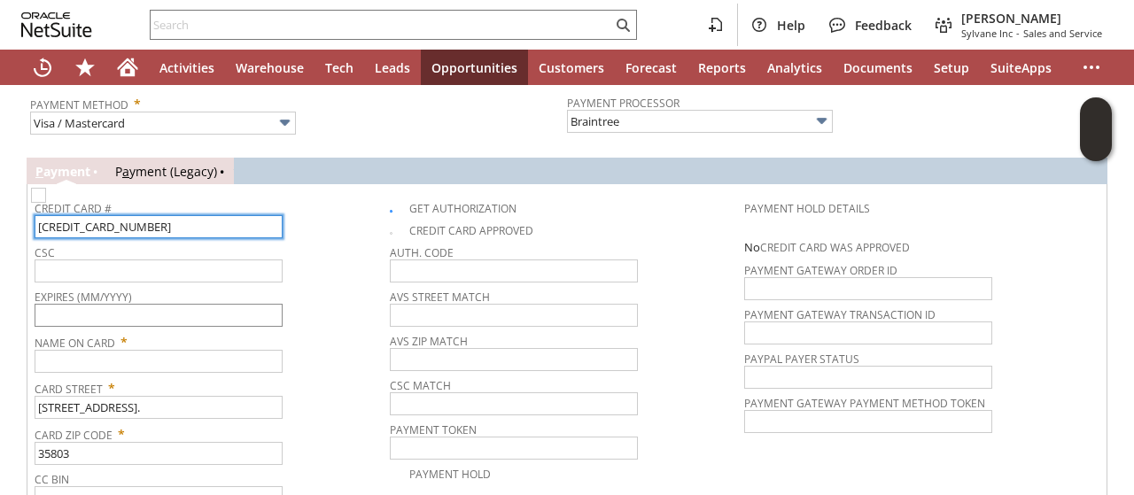
type input "4400662666255786"
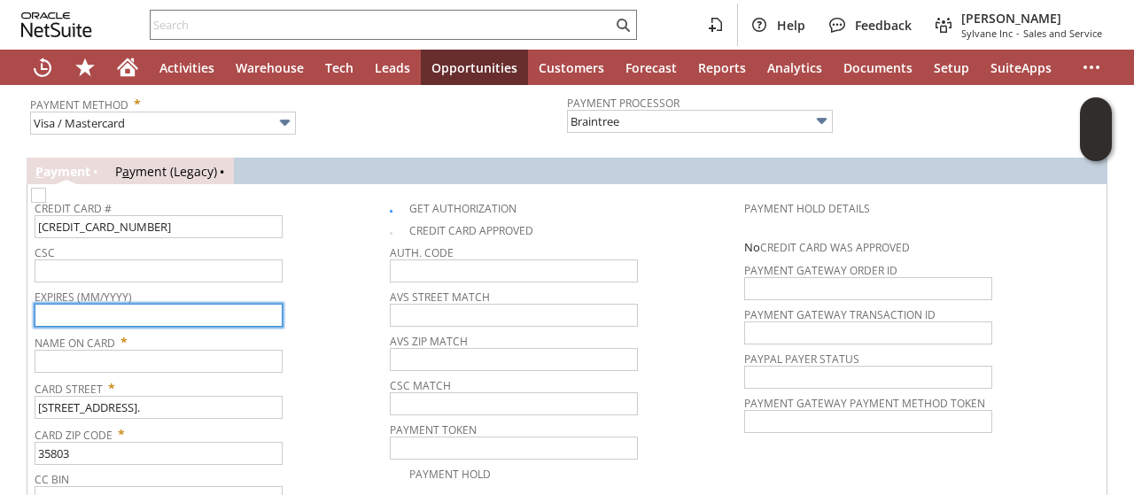
click at [112, 304] on input "text" at bounding box center [159, 315] width 248 height 23
type input "10/2027"
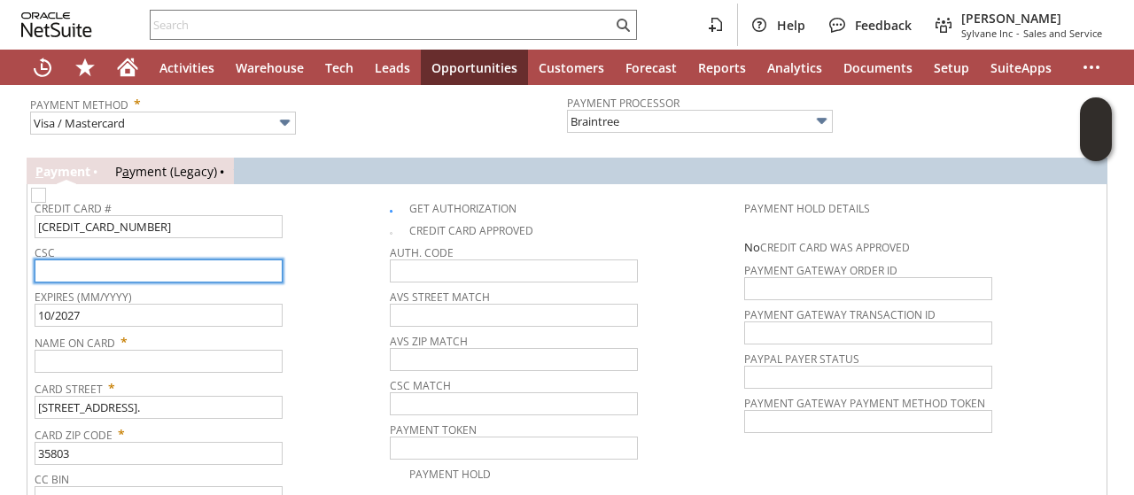
click at [113, 260] on input "text" at bounding box center [159, 271] width 248 height 23
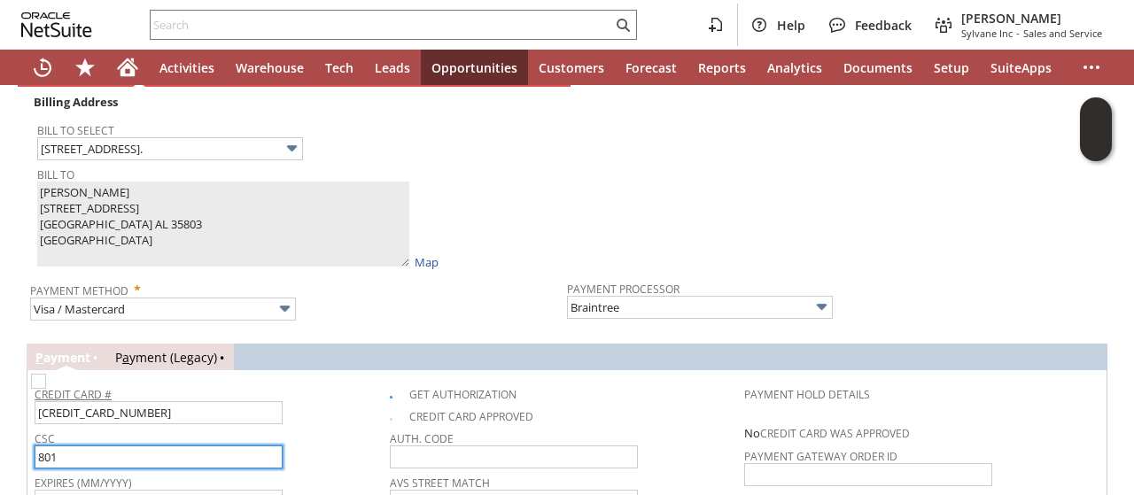
scroll to position [798, 0]
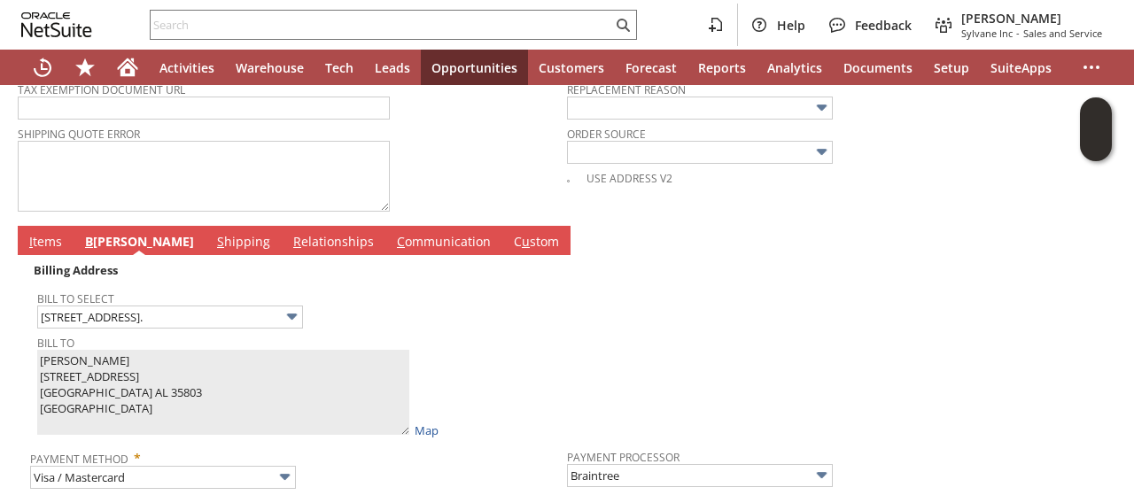
type input "801"
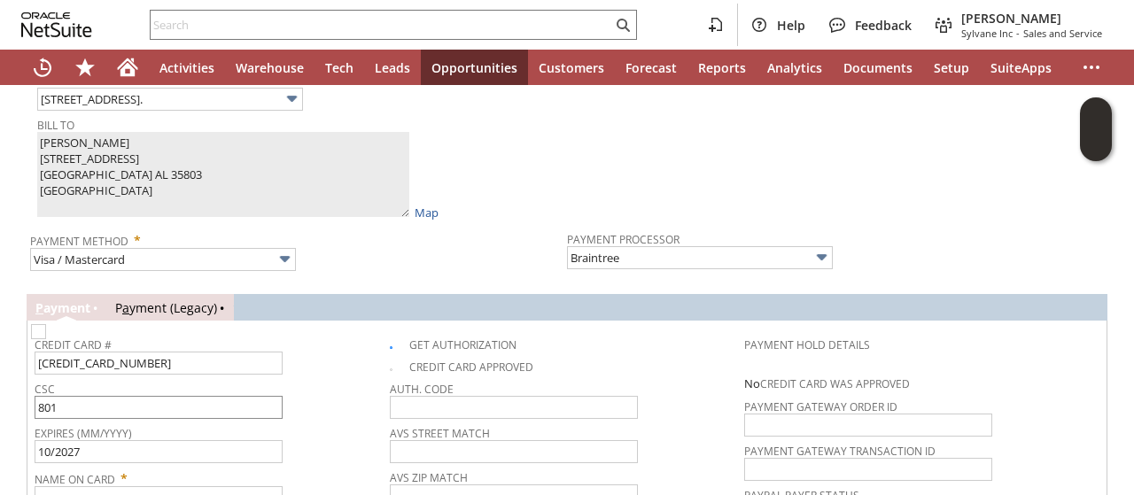
scroll to position [1063, 0]
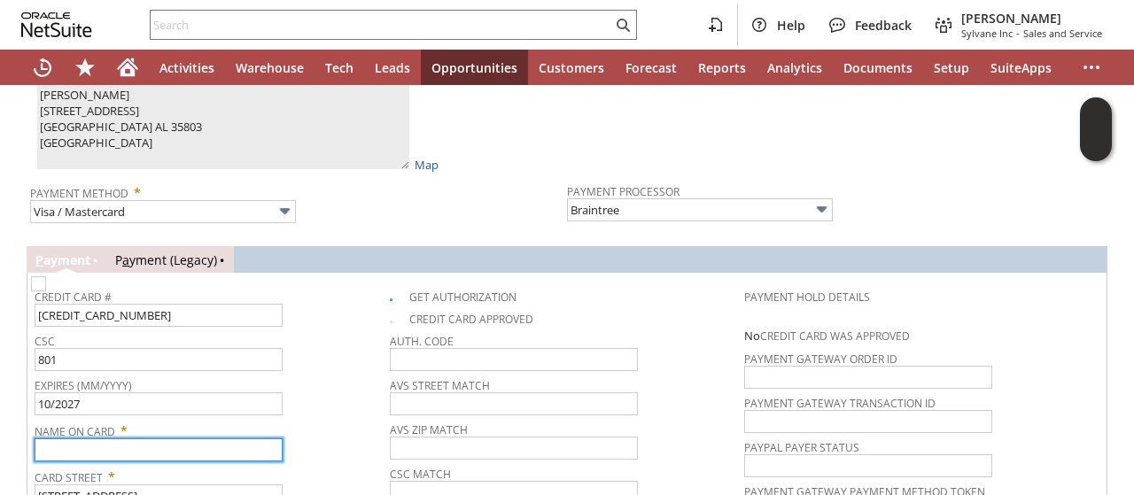
click at [89, 439] on input "text" at bounding box center [159, 450] width 248 height 23
paste input "Roy Hawkins"
type input "Roy Hawkins"
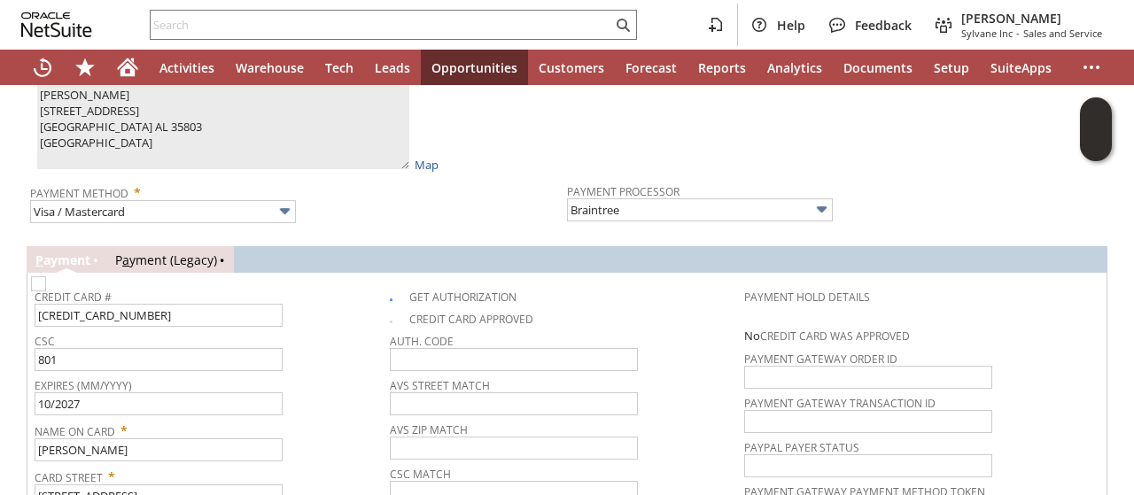
click at [348, 384] on div "Expires (MM/YYYY) 10/2027" at bounding box center [208, 394] width 346 height 43
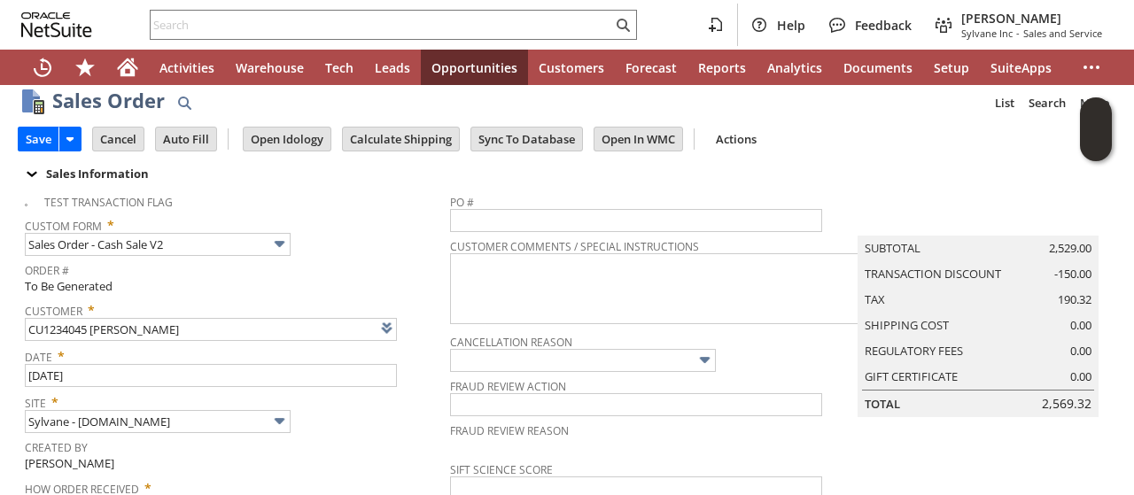
scroll to position [0, 0]
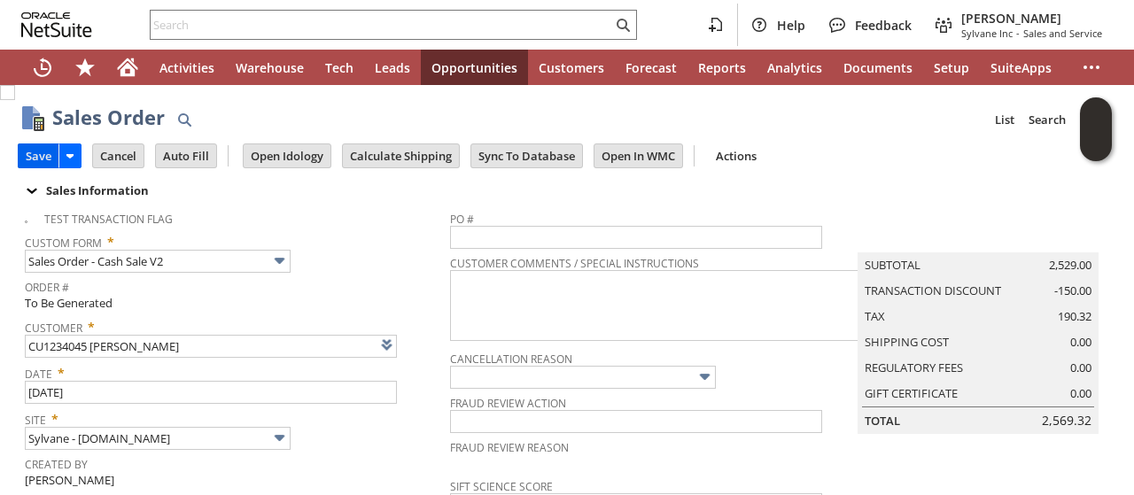
click at [27, 150] on input "Save" at bounding box center [39, 155] width 40 height 23
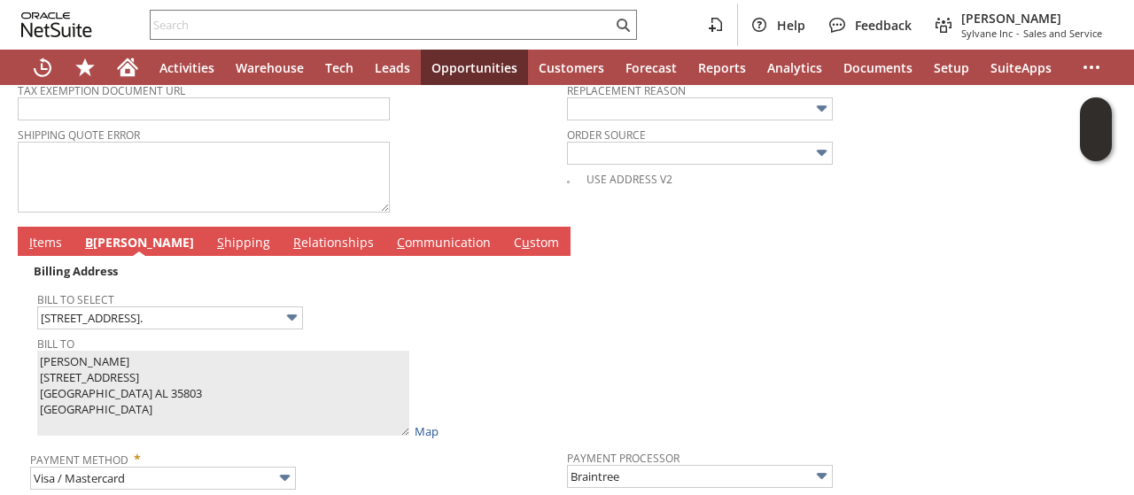
scroll to position [798, 0]
click at [43, 238] on td "I tems" at bounding box center [46, 240] width 56 height 29
click at [57, 233] on link "I tems" at bounding box center [46, 242] width 42 height 19
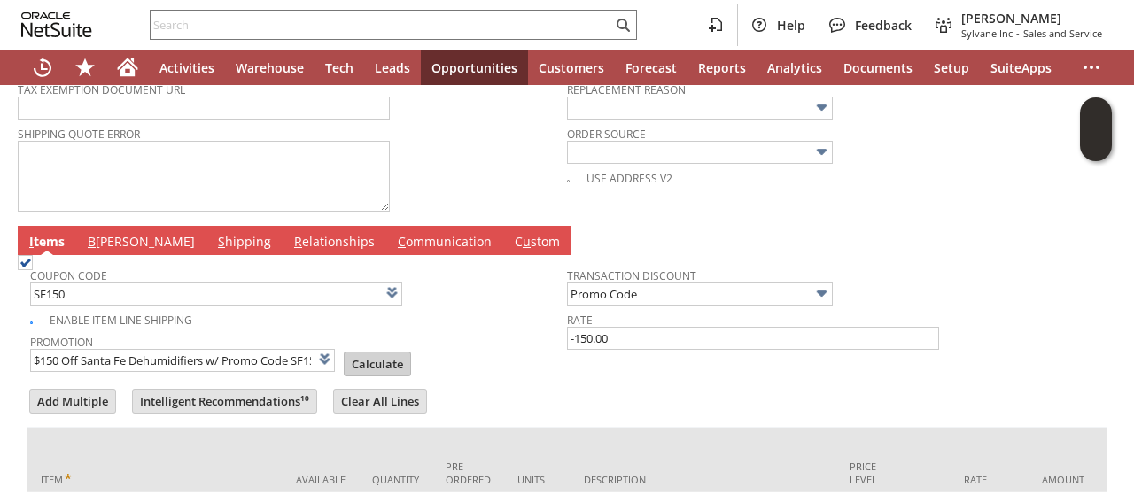
click at [362, 353] on input "Calculate" at bounding box center [378, 364] width 66 height 23
type input "Promo Code"
type input "-150.00"
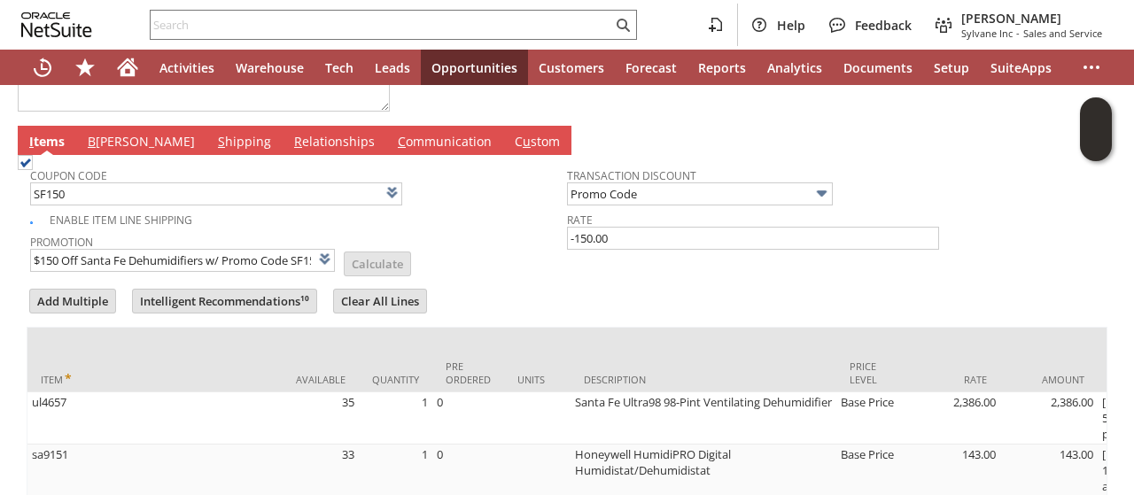
scroll to position [1055, 0]
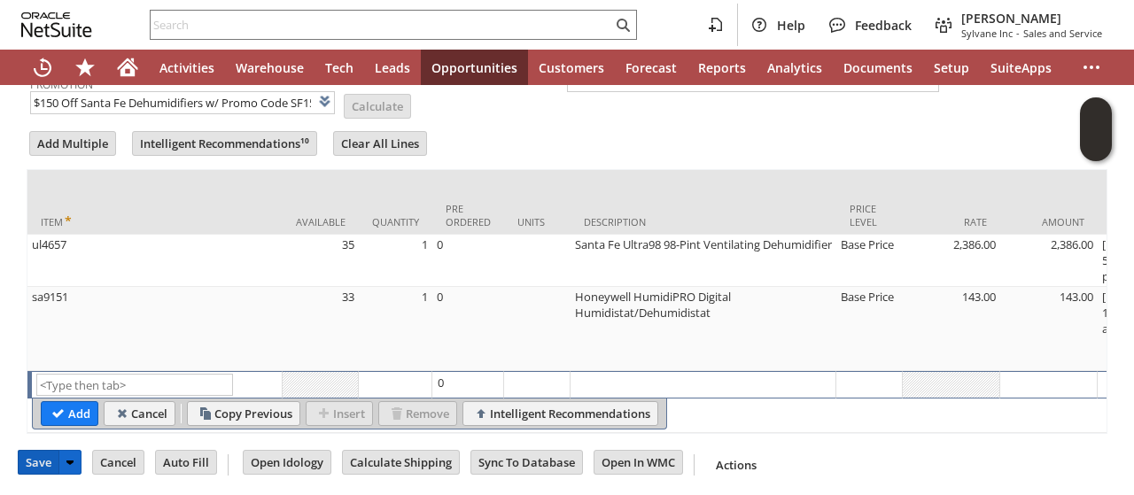
click at [29, 455] on input "Save" at bounding box center [39, 462] width 40 height 23
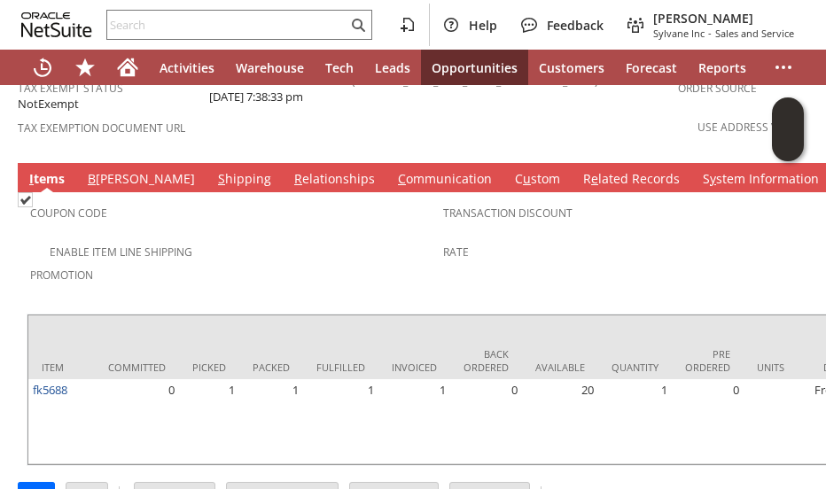
drag, startPoint x: 143, startPoint y: 114, endPoint x: 167, endPoint y: 127, distance: 27.0
click at [214, 170] on link "S hipping" at bounding box center [245, 179] width 62 height 19
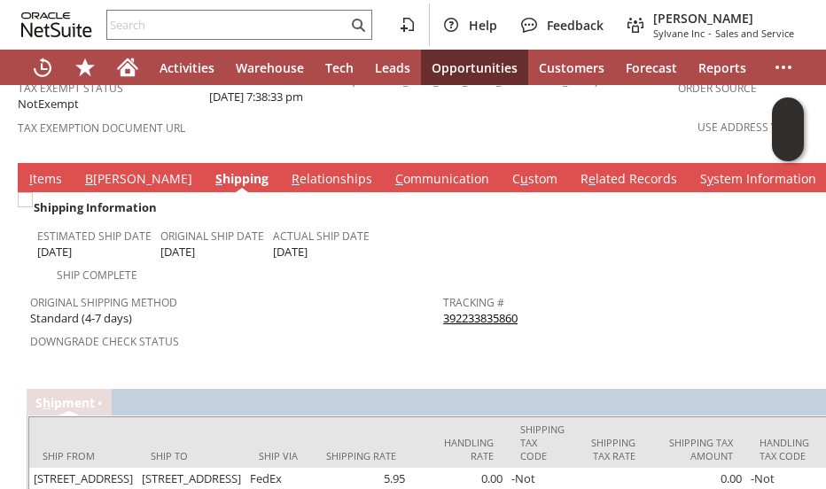
click at [465, 310] on link "392233835860" at bounding box center [480, 318] width 74 height 16
click at [45, 170] on link "I tems" at bounding box center [46, 179] width 42 height 19
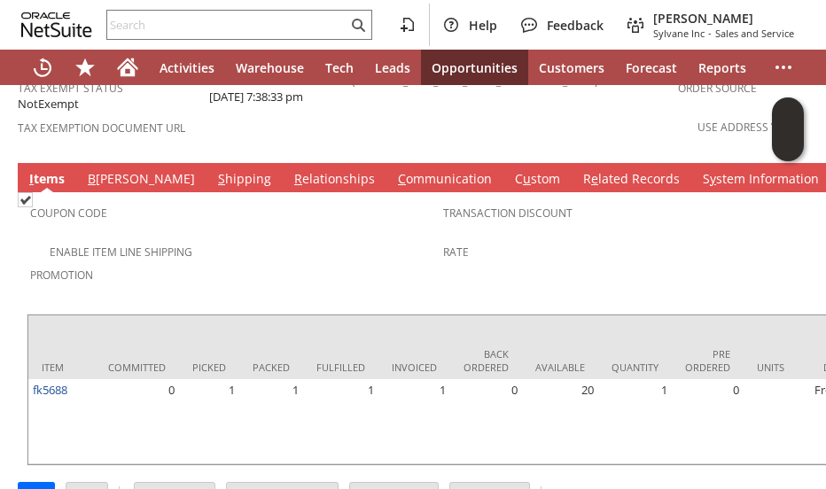
click at [214, 170] on link "S hipping" at bounding box center [245, 179] width 62 height 19
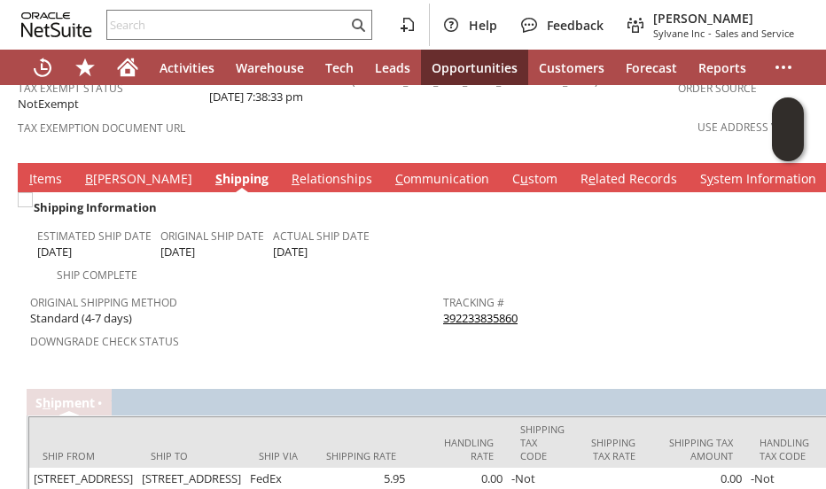
click at [480, 310] on link "392233835860" at bounding box center [480, 318] width 74 height 16
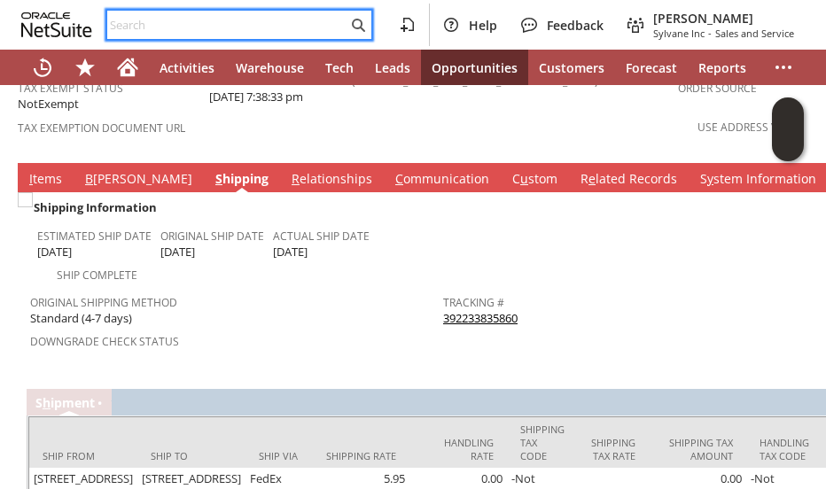
click at [139, 22] on input "text" at bounding box center [227, 24] width 240 height 21
paste input "2024684677"
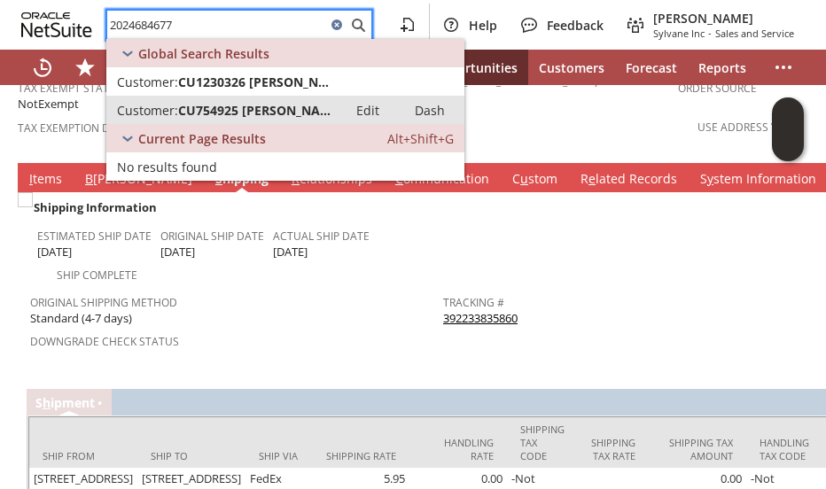
type input "2024684677"
click at [206, 109] on span "CU754925 Flora Kelleher" at bounding box center [257, 110] width 159 height 17
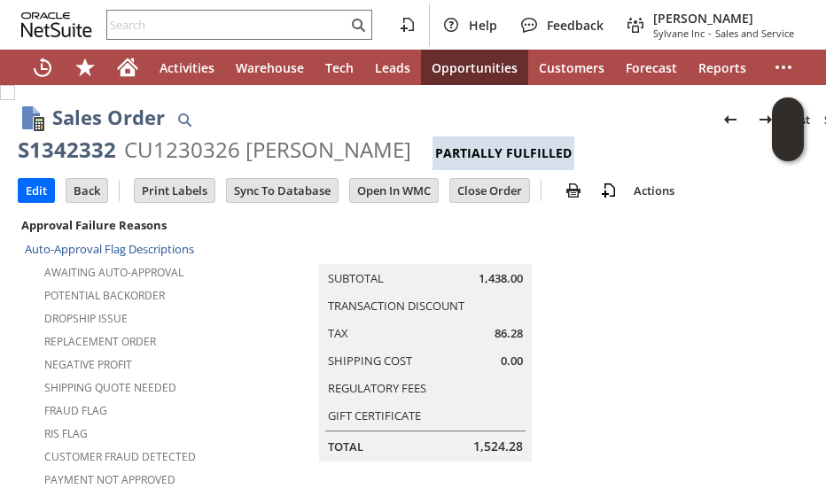
click at [76, 155] on div "S1342332" at bounding box center [67, 150] width 98 height 28
copy div "S1342332"
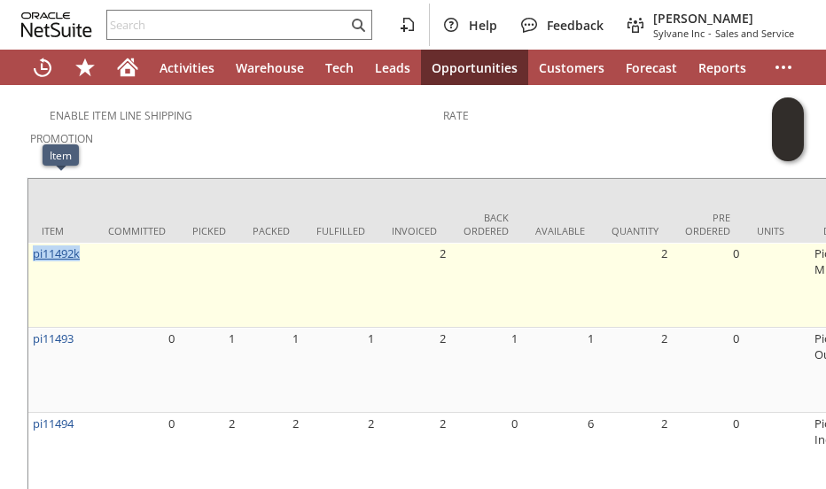
drag, startPoint x: 89, startPoint y: 187, endPoint x: 33, endPoint y: 192, distance: 56.1
click at [33, 243] on td "pi11492k" at bounding box center [61, 285] width 66 height 85
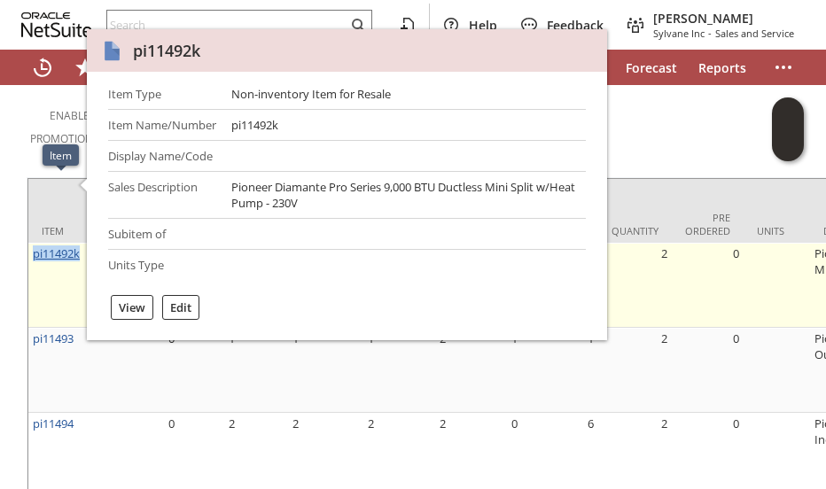
copy link "pi11492k"
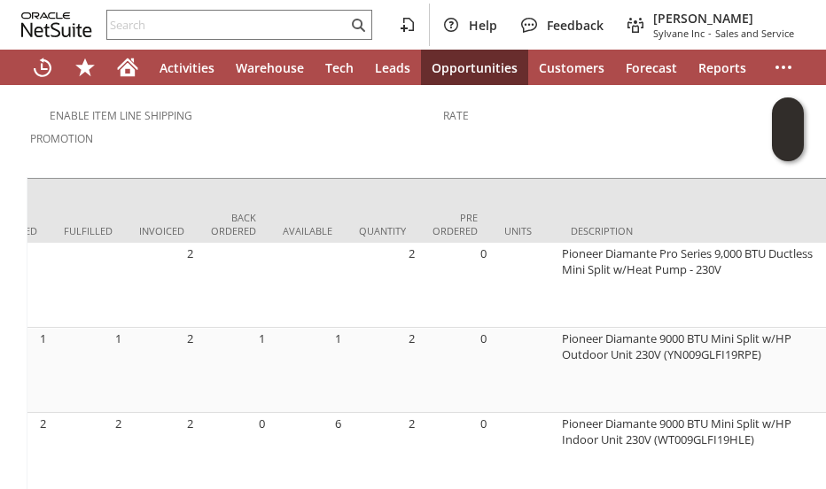
scroll to position [0, 472]
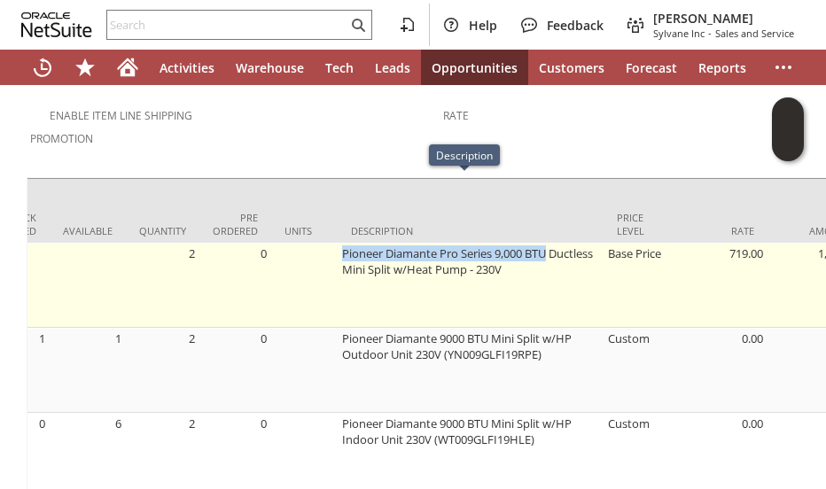
drag, startPoint x: 336, startPoint y: 185, endPoint x: 517, endPoint y: 187, distance: 180.8
click at [549, 243] on td "Pioneer Diamante Pro Series 9,000 BTU Ductless Mini Split w/Heat Pump - 230V" at bounding box center [471, 285] width 266 height 85
copy td "Pioneer Diamante Pro Series 9,000 BTU"
